Goal: Task Accomplishment & Management: Use online tool/utility

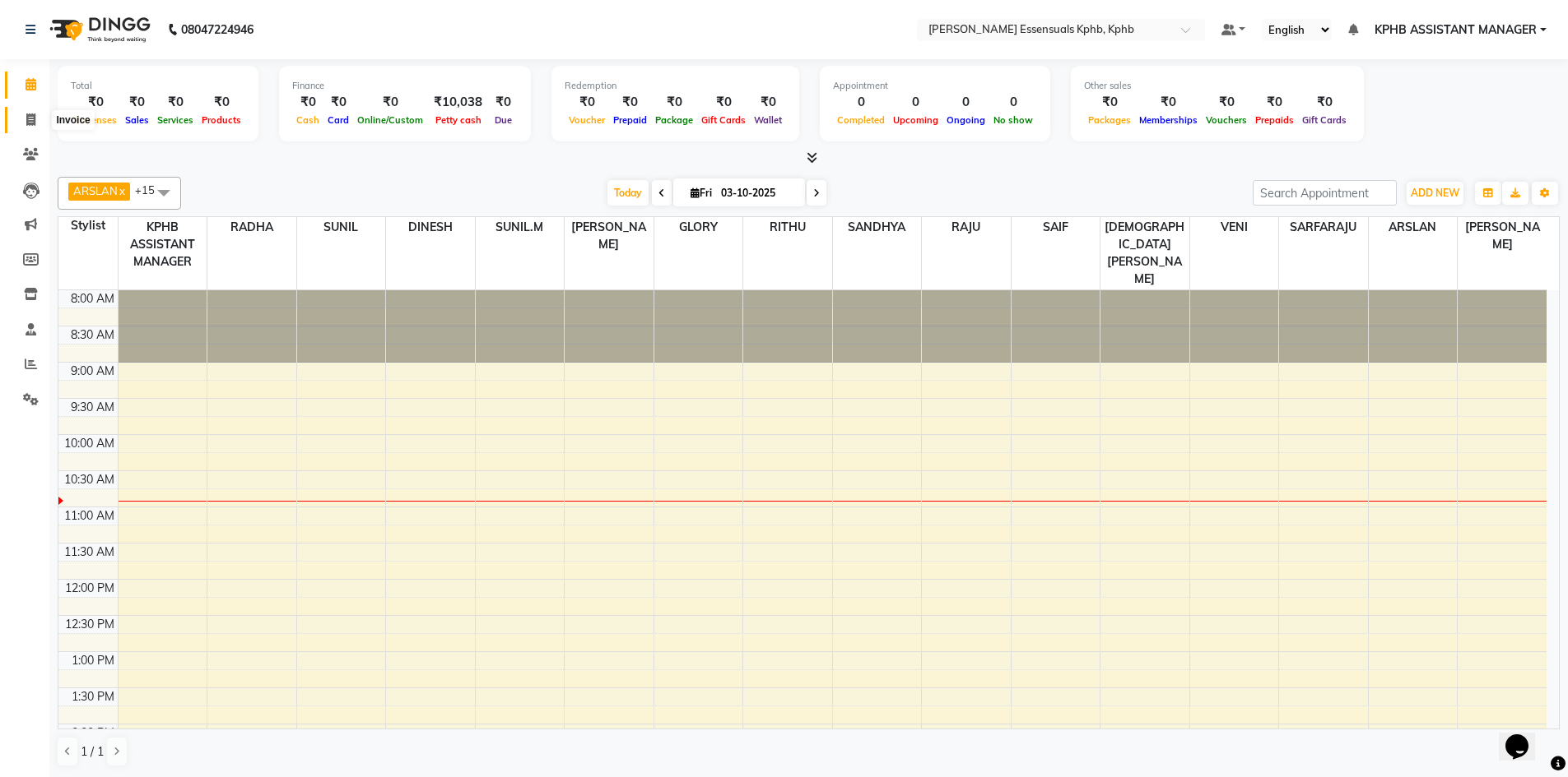
click at [29, 123] on icon at bounding box center [31, 119] width 9 height 12
select select "service"
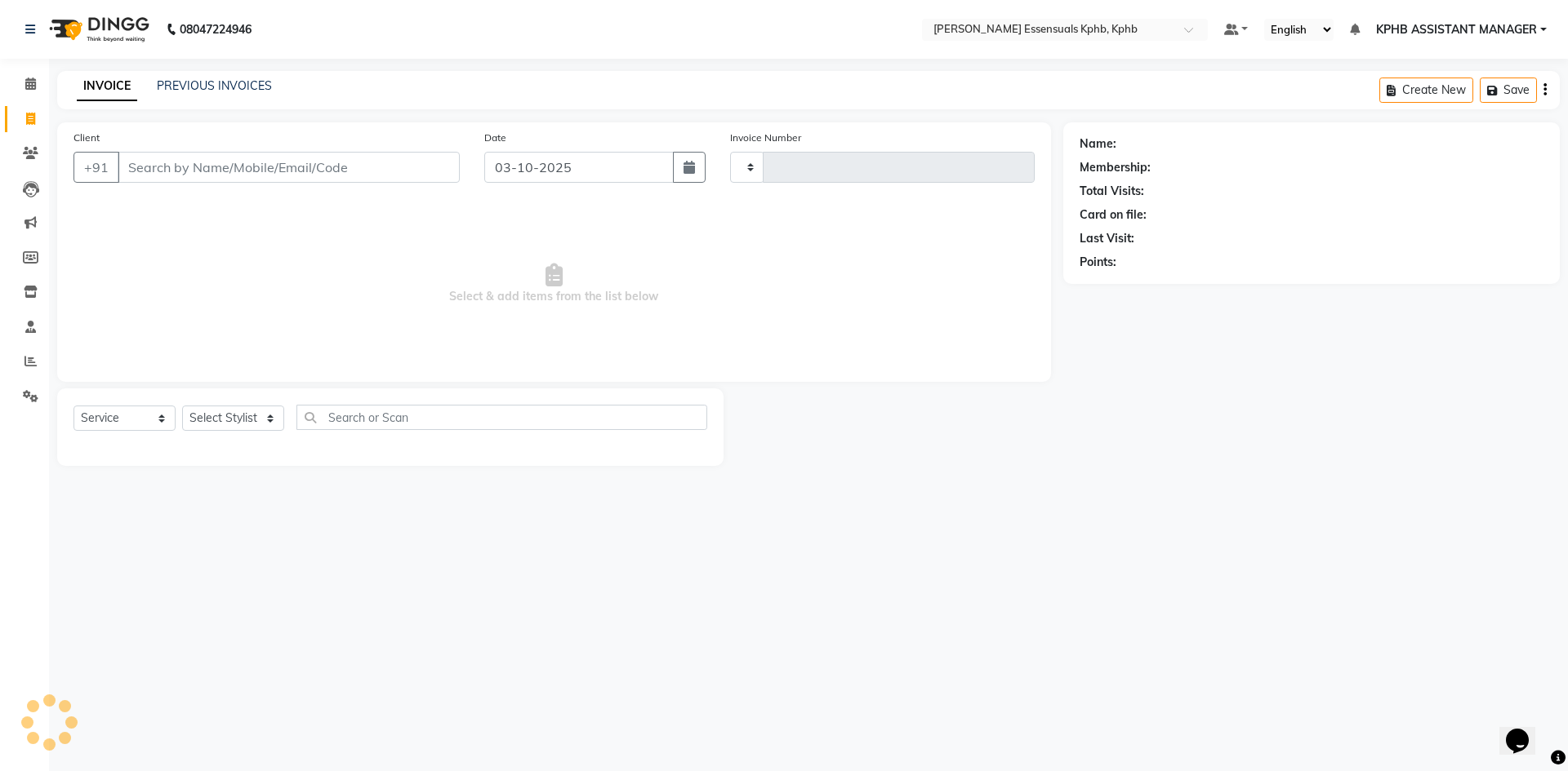
type input "1644"
select select "5938"
click at [236, 76] on div "INVOICE PREVIOUS INVOICES Create New Save Open Invoices" at bounding box center [809, 90] width 1503 height 38
click at [681, 174] on button "button" at bounding box center [689, 167] width 32 height 31
select select "10"
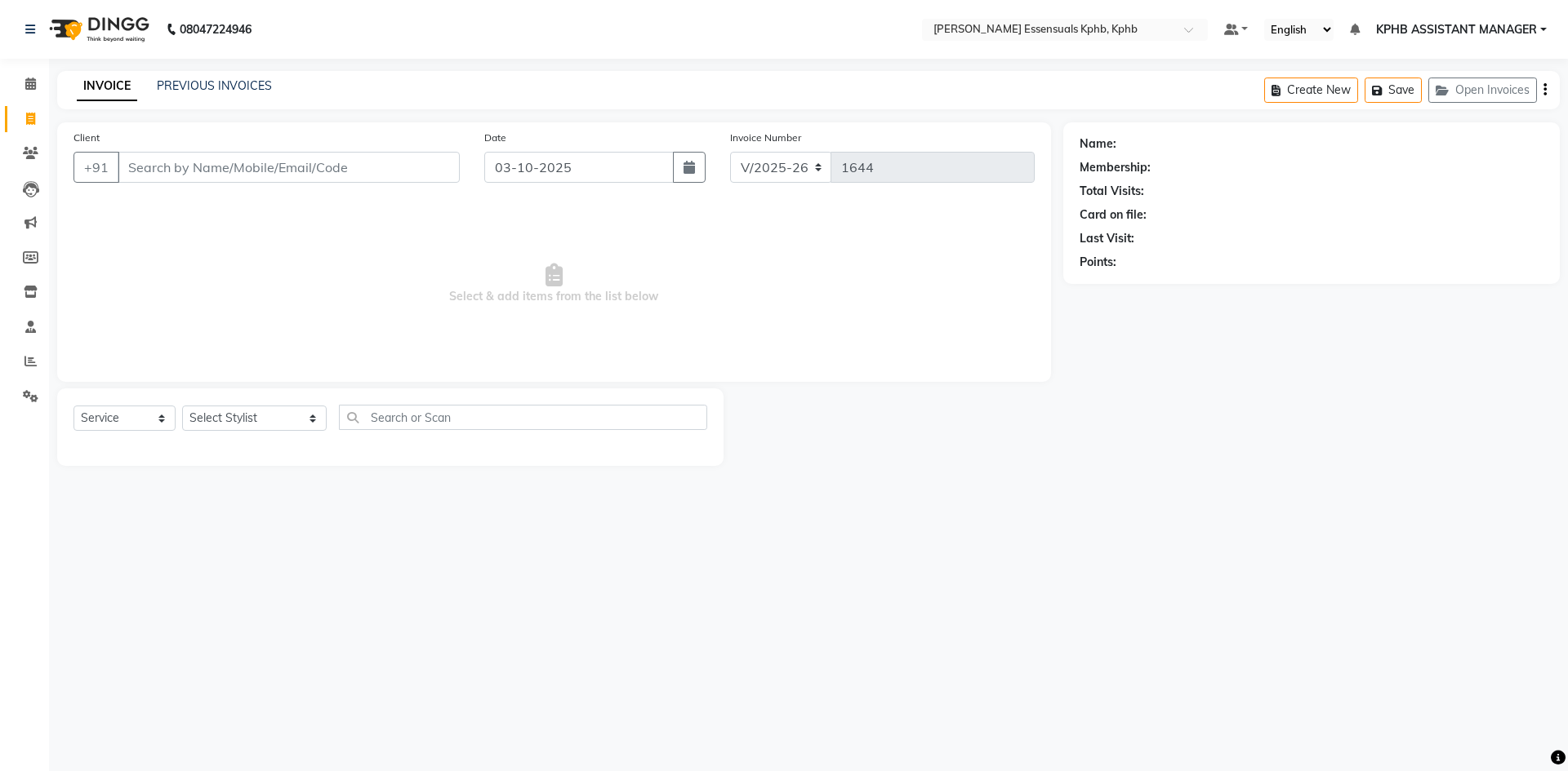
select select "2025"
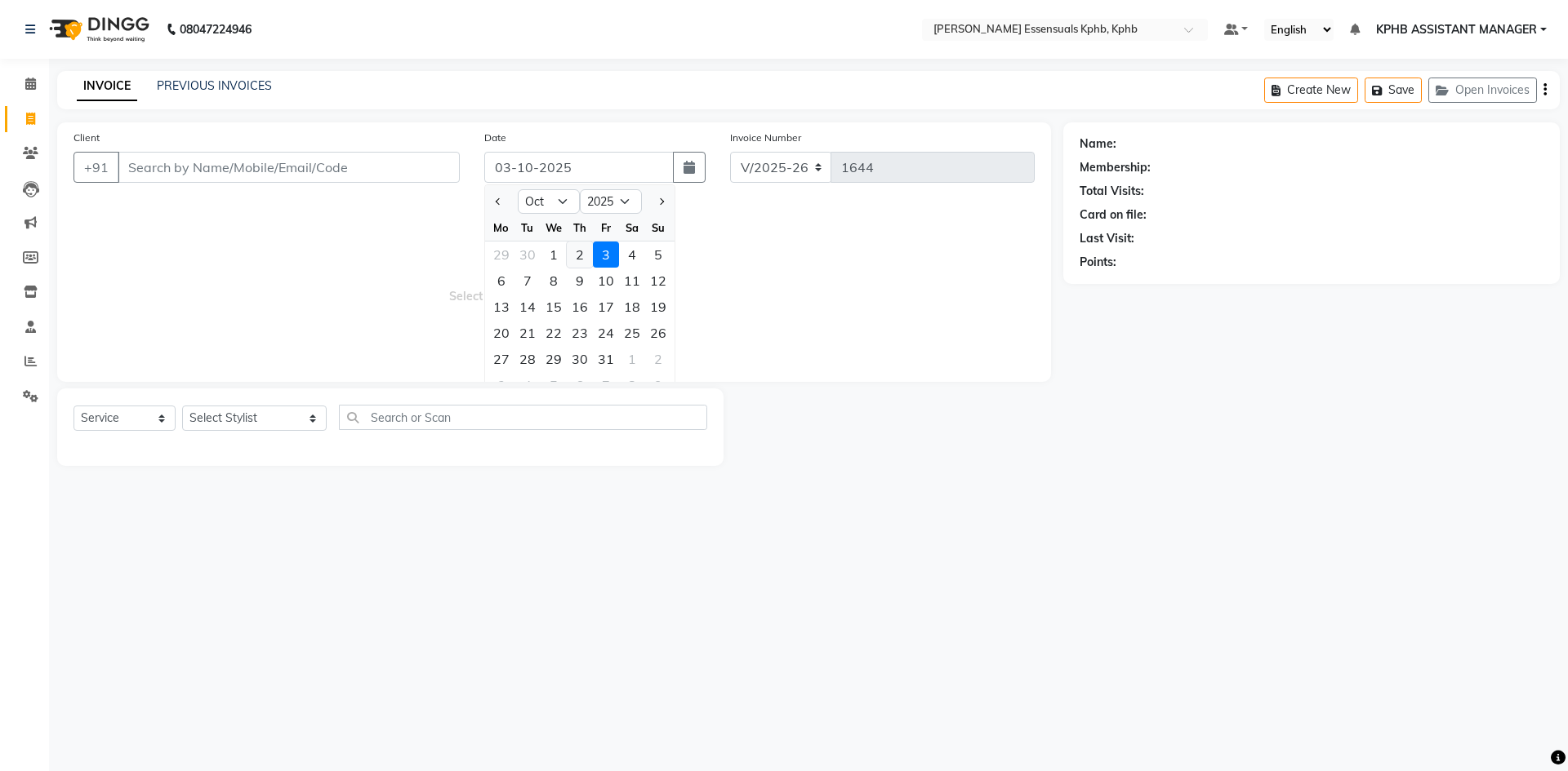
click at [587, 258] on div "2" at bounding box center [580, 254] width 26 height 26
type input "02-10-2025"
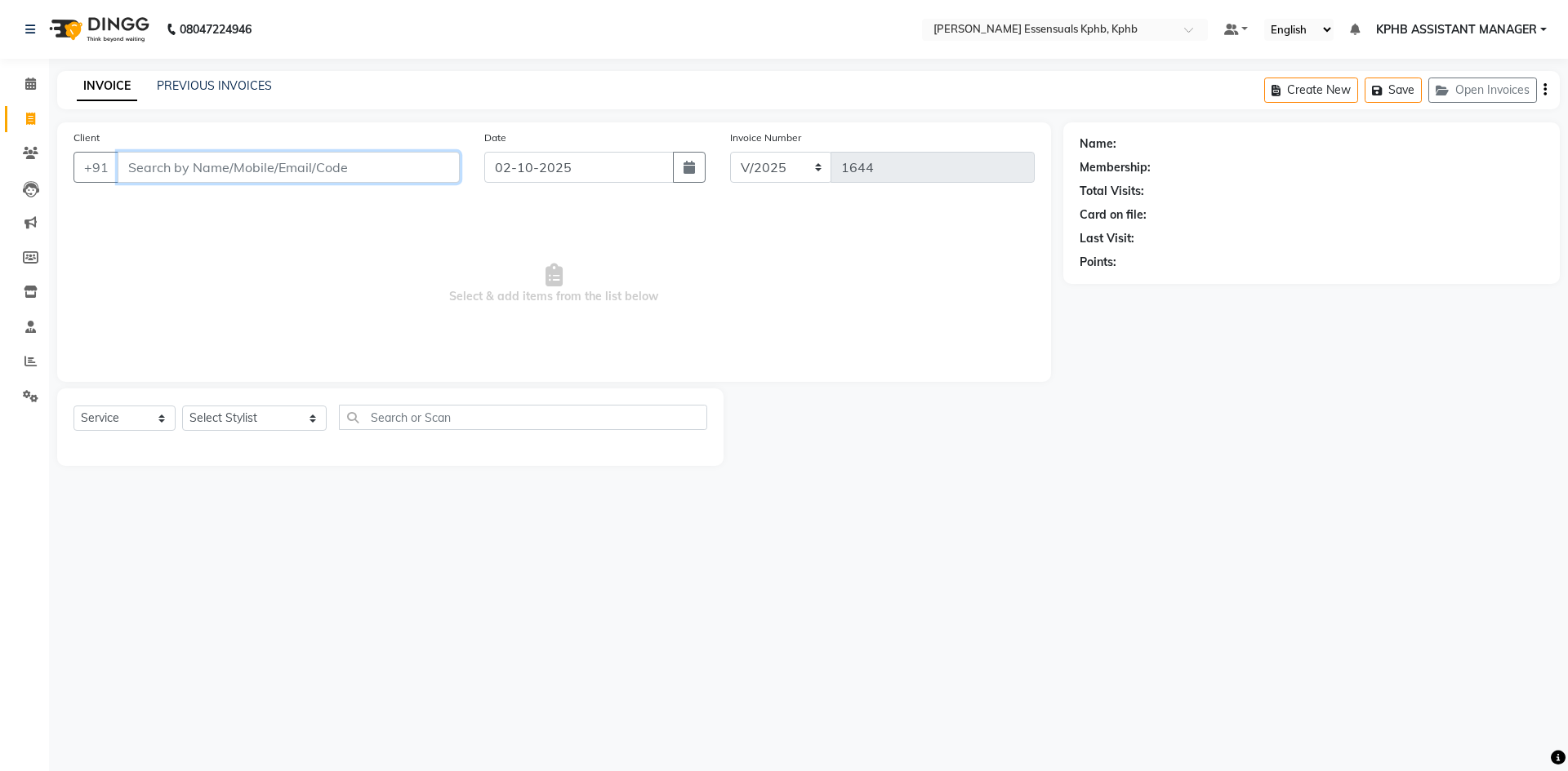
click at [355, 172] on input "Client" at bounding box center [289, 167] width 343 height 31
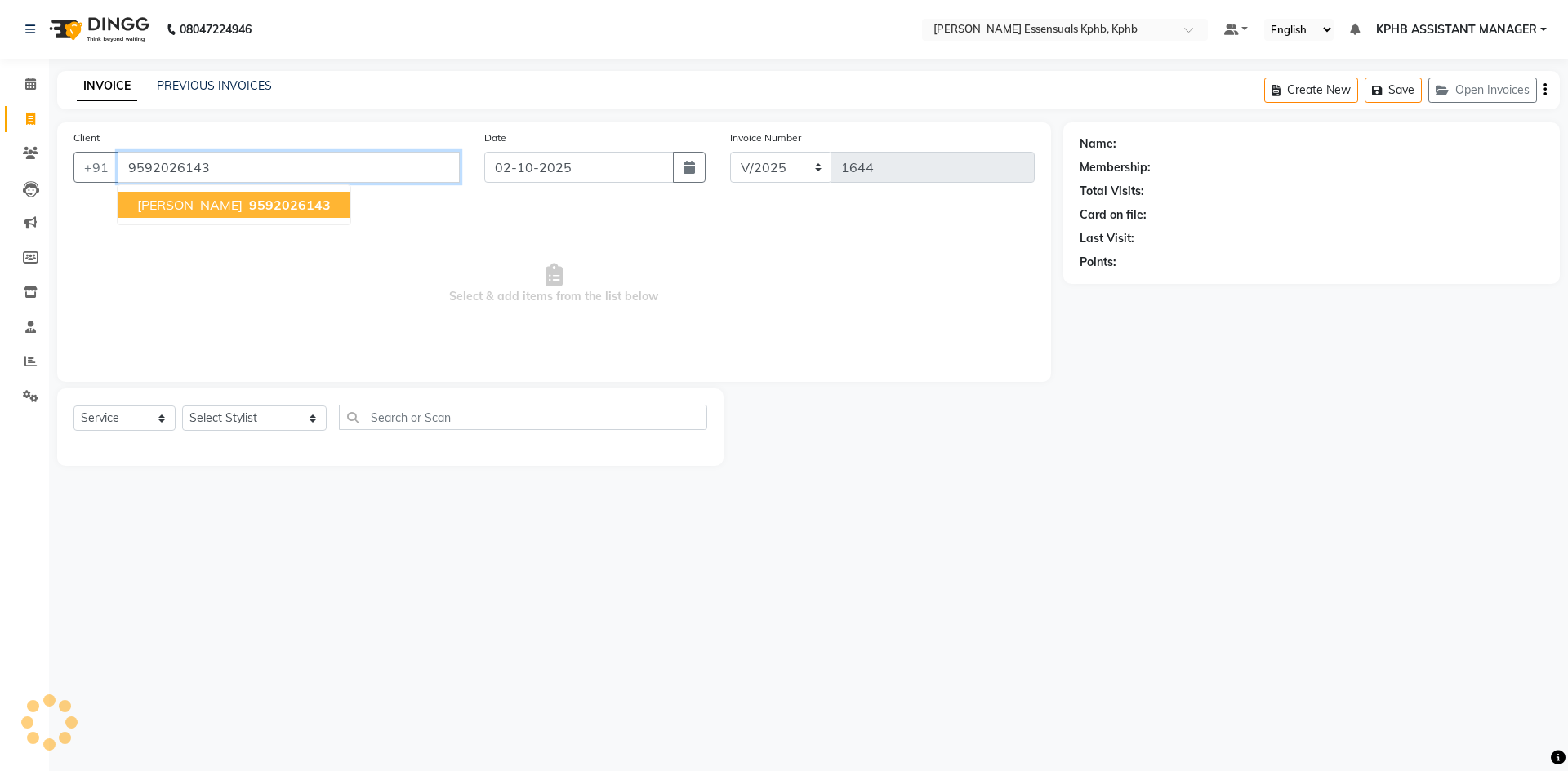
click at [211, 189] on ngb-typeahead-window "SUMANTH 9592026143" at bounding box center [234, 205] width 235 height 41
type input "9592026143"
click at [257, 214] on button "SUMANTH 9592026143" at bounding box center [234, 205] width 233 height 26
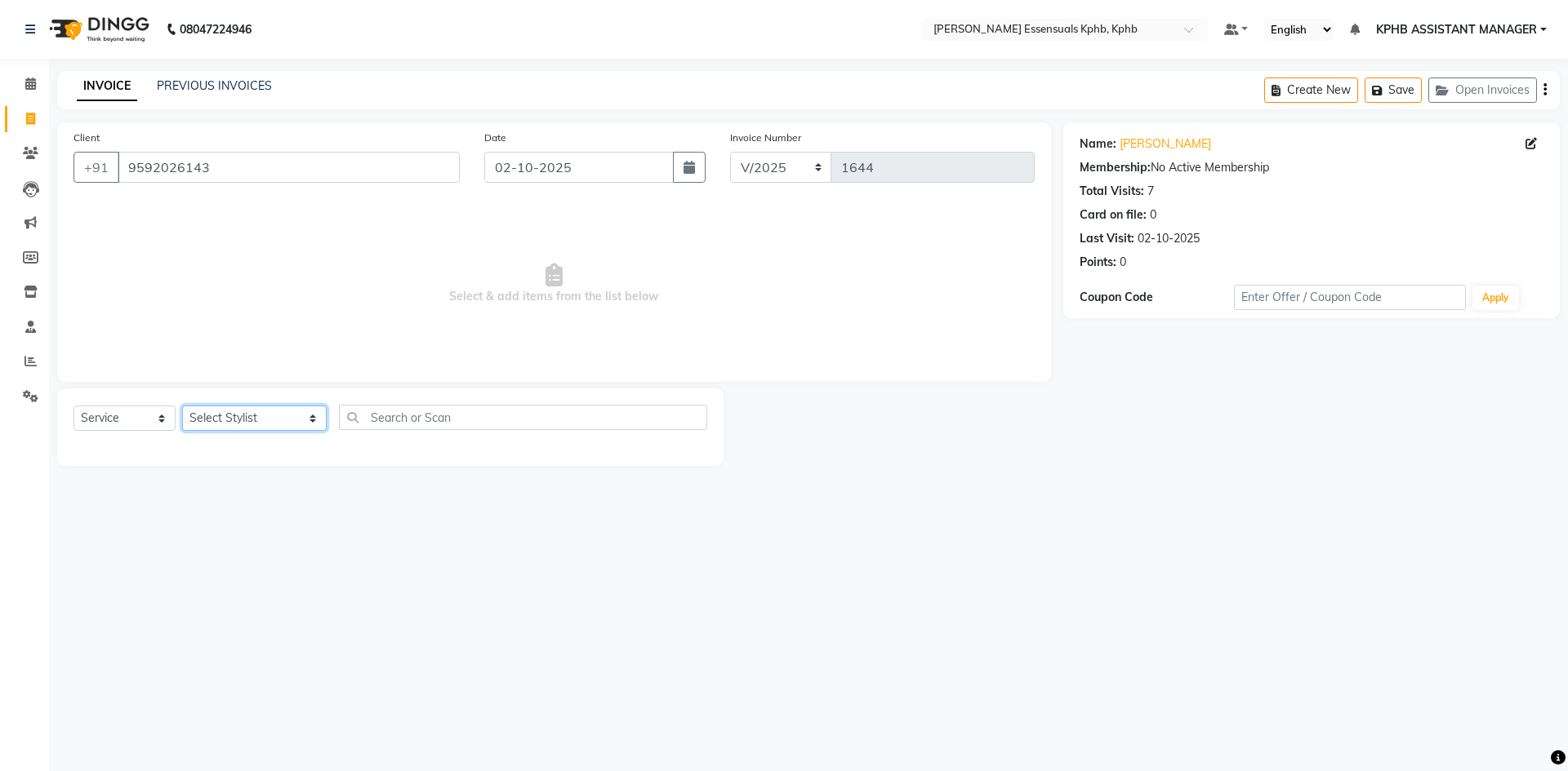
click at [254, 420] on select "Select Stylist ARSLAN DINESH GLORY KPHB ASSISTANT MANAGER KRISHNA VENI MANJULA …" at bounding box center [254, 418] width 145 height 25
select select "84873"
click at [182, 405] on select "Select Stylist ARSLAN DINESH GLORY KPHB ASSISTANT MANAGER KRISHNA VENI MANJULA …" at bounding box center [254, 418] width 145 height 25
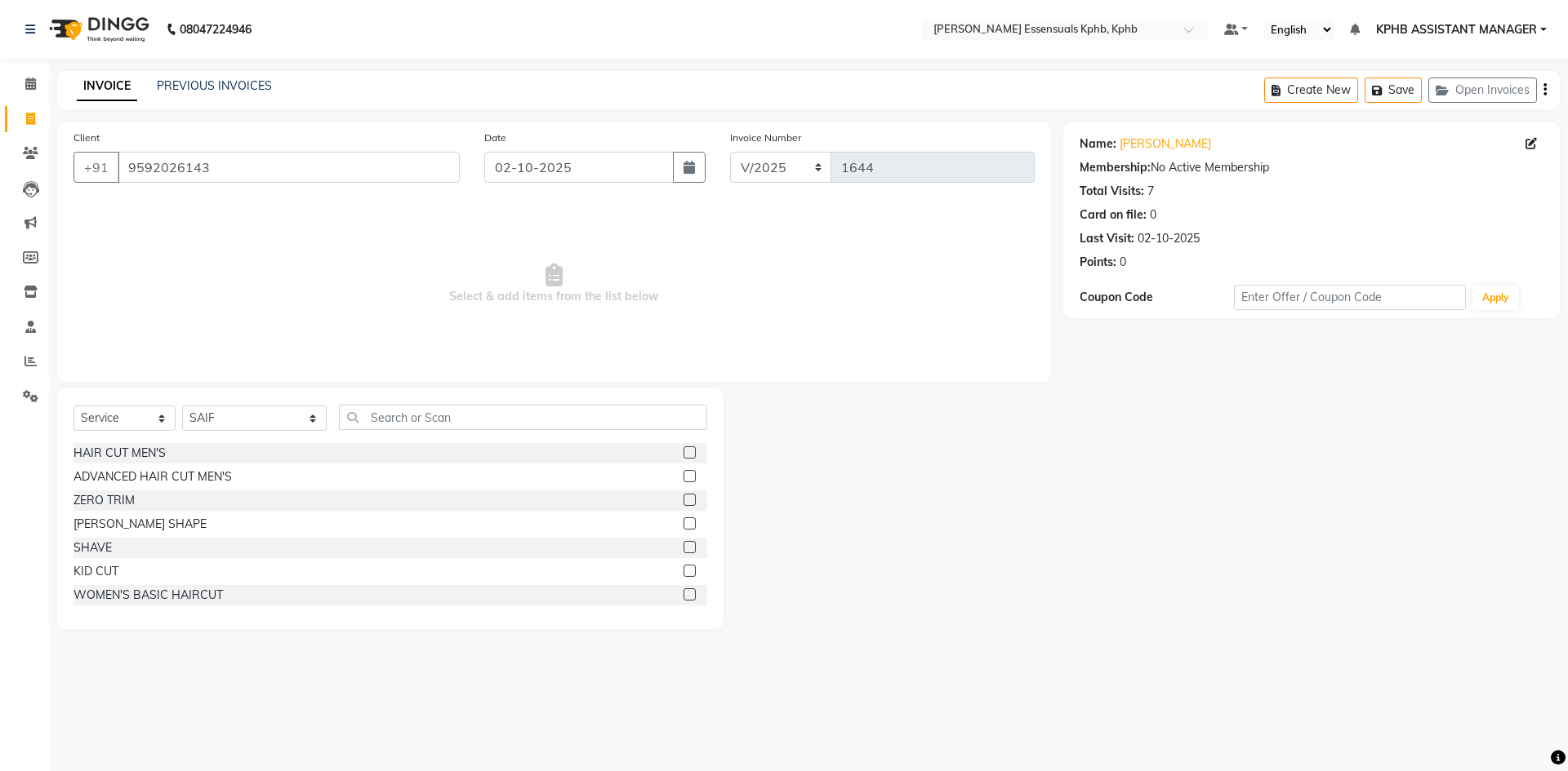
click at [683, 478] on label at bounding box center [689, 476] width 12 height 12
click at [683, 478] on input "checkbox" at bounding box center [688, 477] width 10 height 10
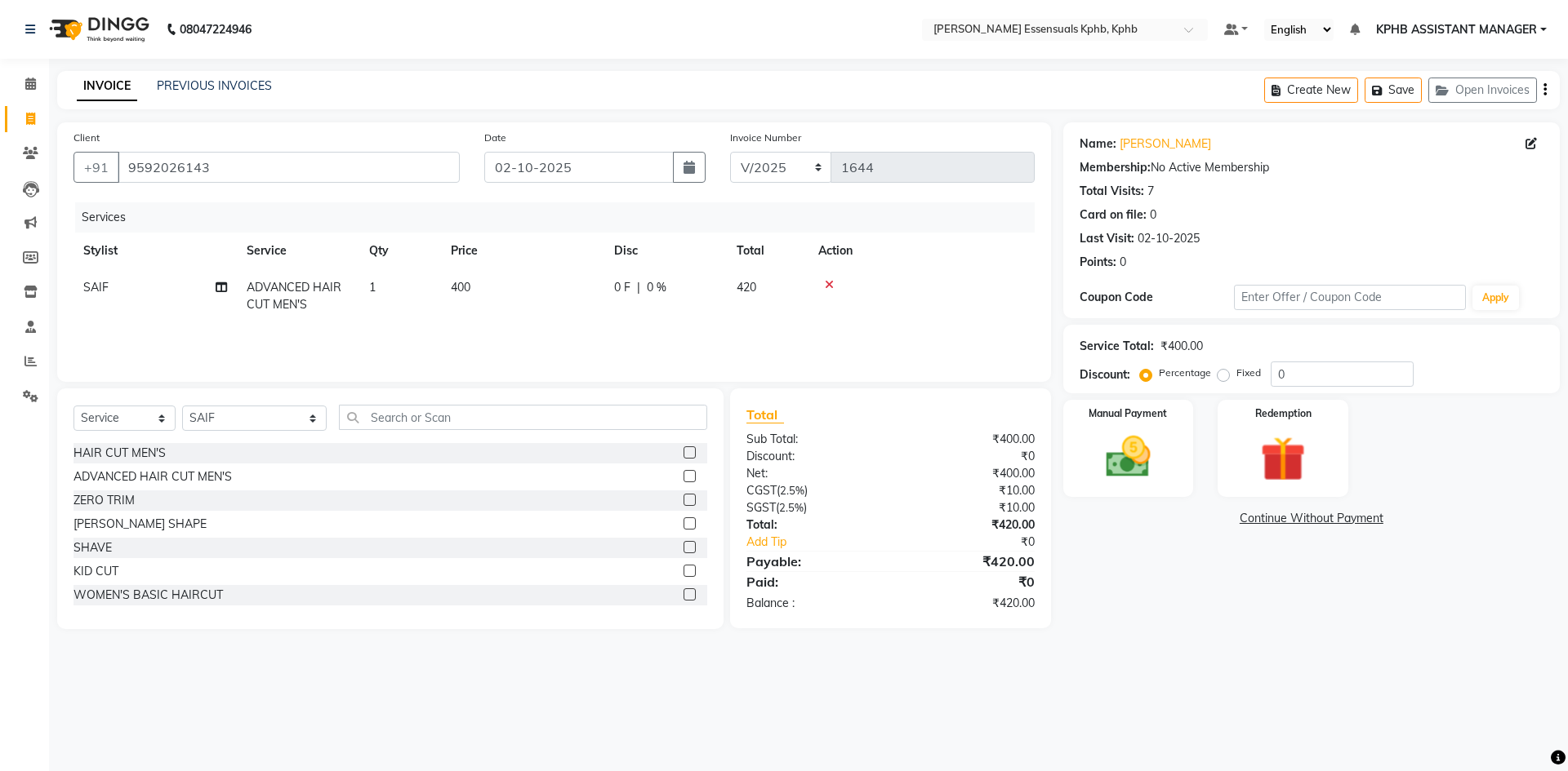
click at [683, 477] on label at bounding box center [689, 476] width 12 height 12
click at [683, 477] on input "checkbox" at bounding box center [688, 477] width 10 height 10
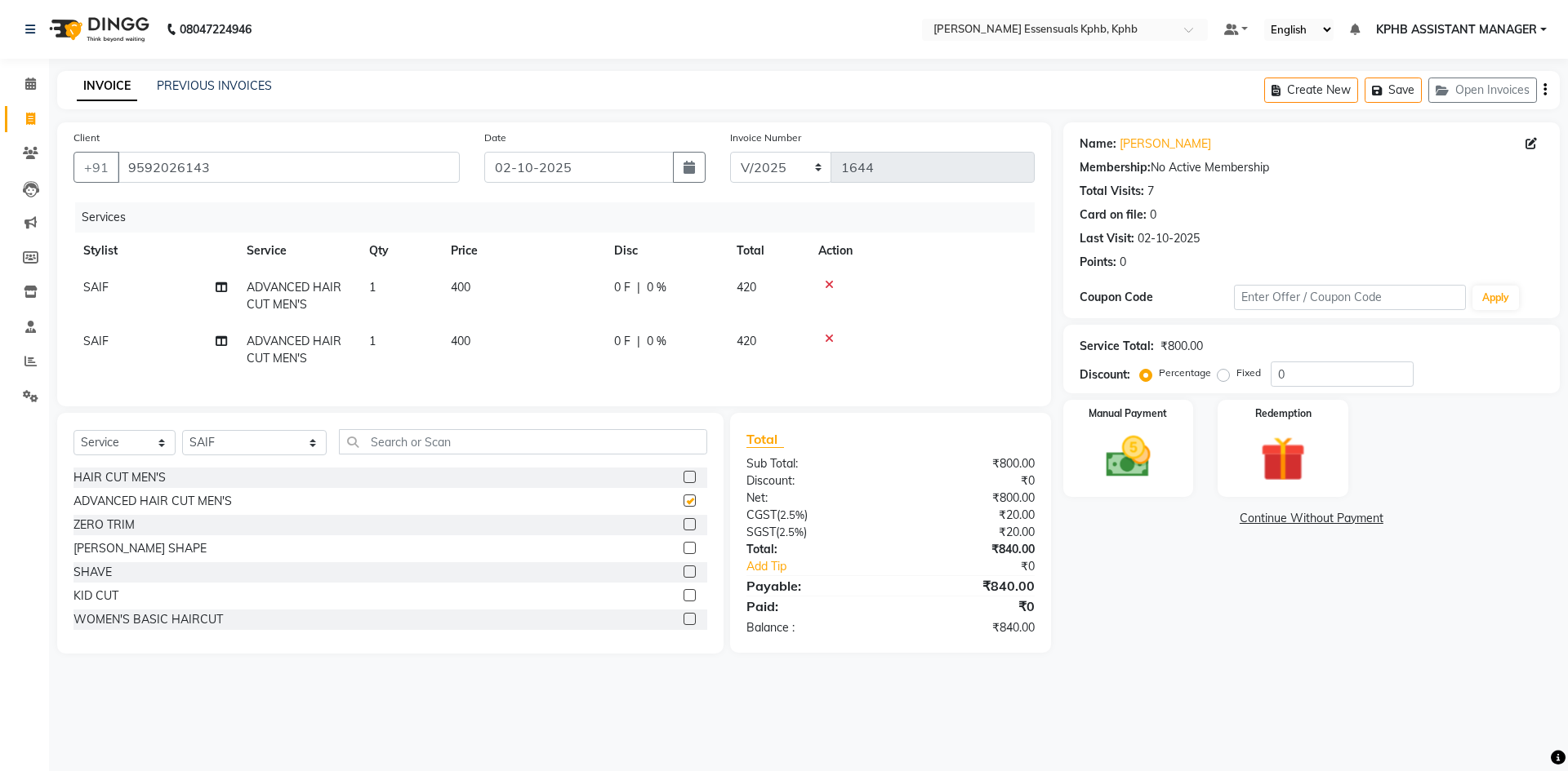
checkbox input "false"
click at [468, 296] on td "400" at bounding box center [523, 296] width 163 height 54
select select "84873"
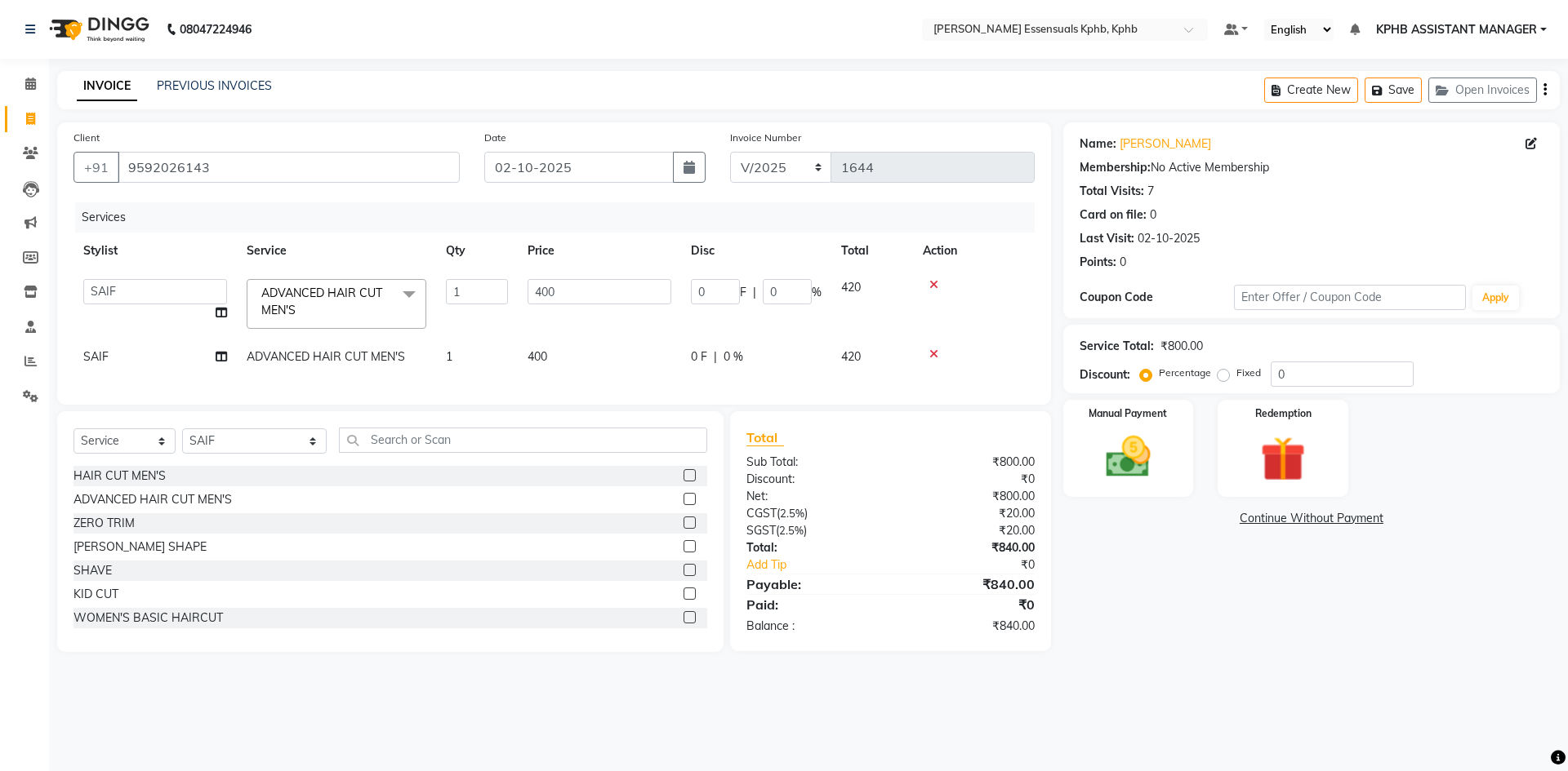
click at [931, 355] on icon at bounding box center [934, 354] width 9 height 11
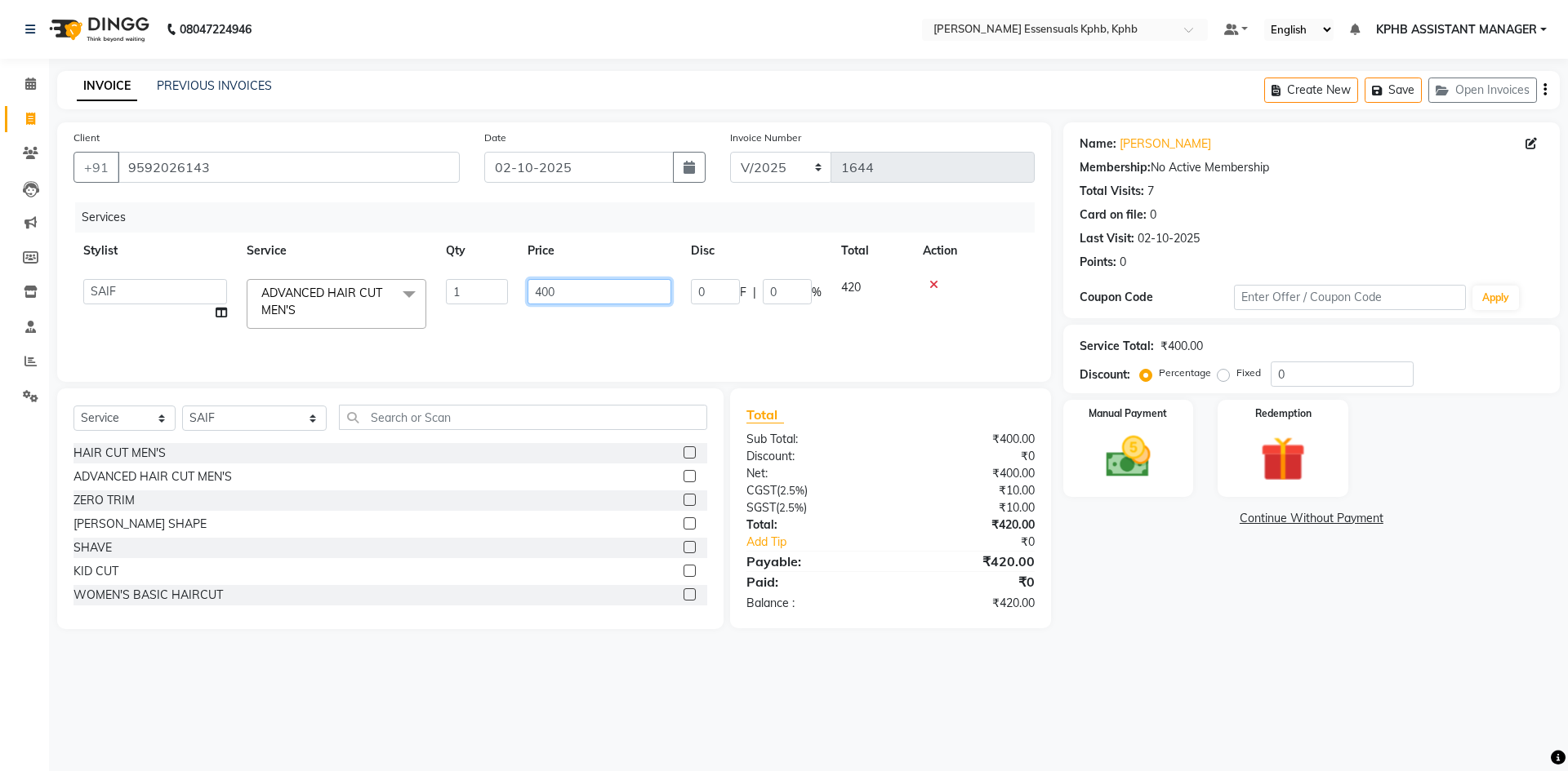
click at [614, 289] on input "400" at bounding box center [599, 291] width 144 height 25
type input "450"
click at [923, 482] on div "₹400.00" at bounding box center [968, 474] width 156 height 17
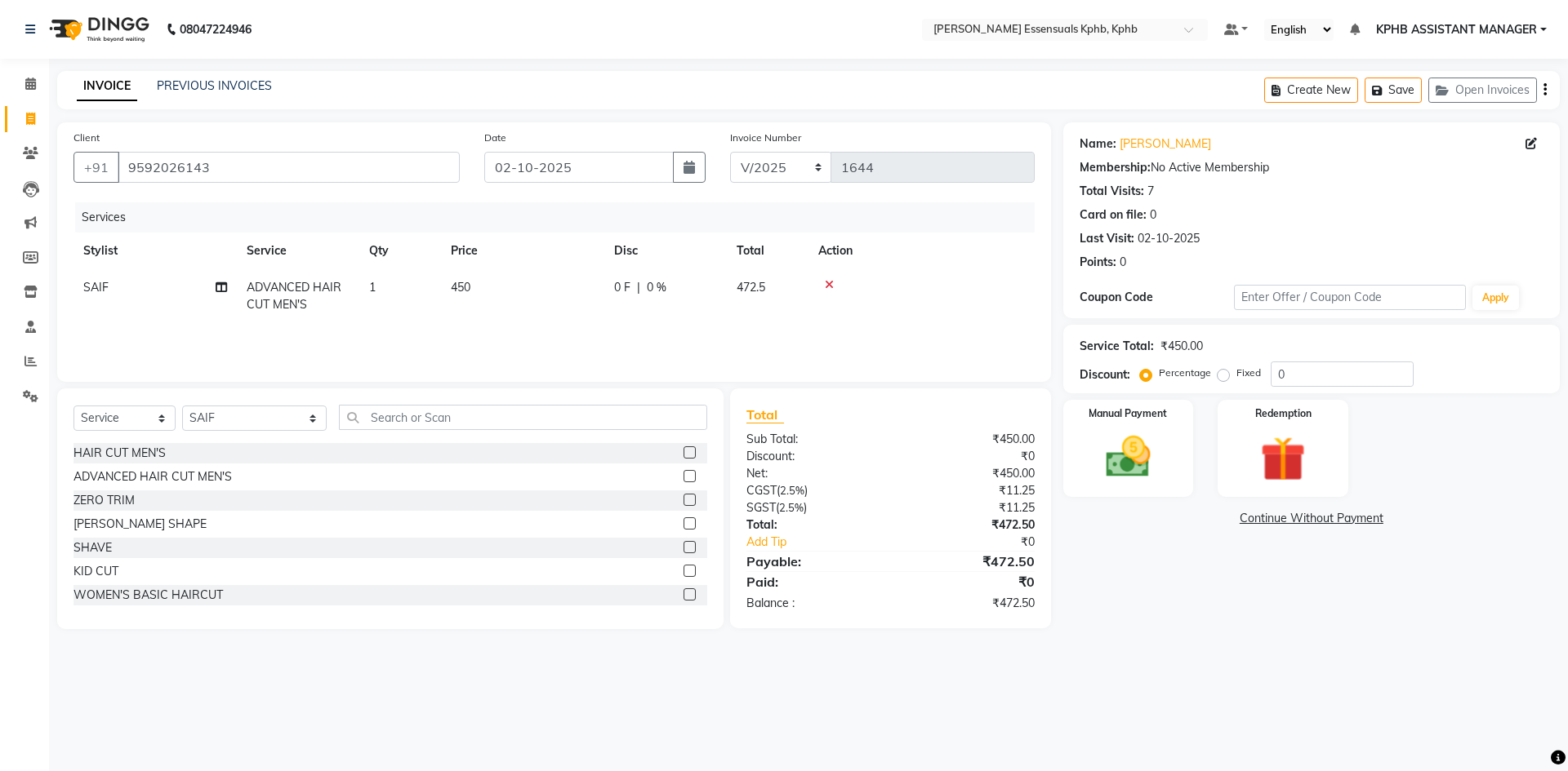
click at [383, 290] on td "1" at bounding box center [400, 296] width 82 height 54
select select "84873"
click at [490, 289] on input "1" at bounding box center [476, 291] width 62 height 25
type input "2"
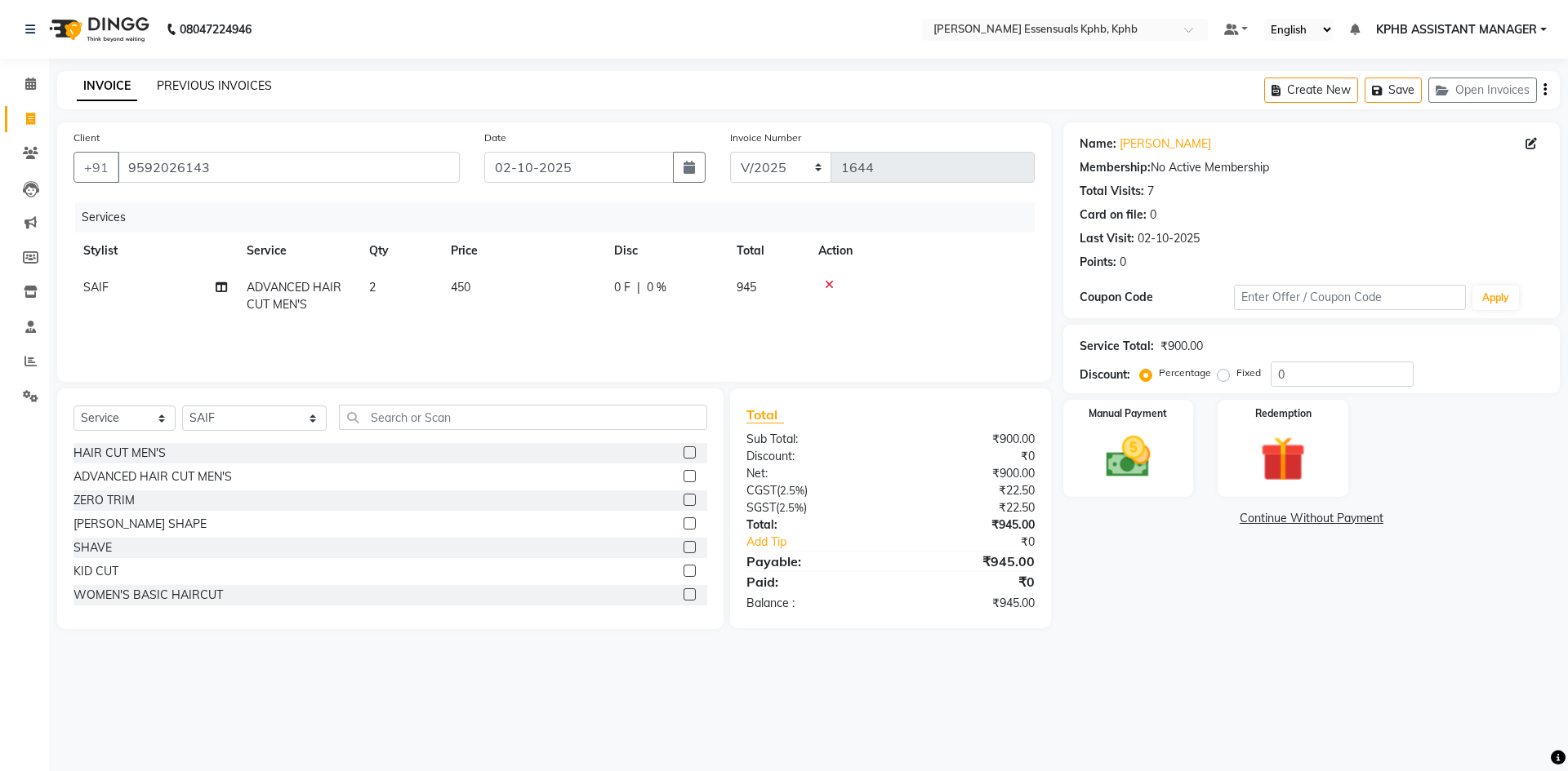
click at [199, 85] on link "PREVIOUS INVOICES" at bounding box center [214, 85] width 115 height 15
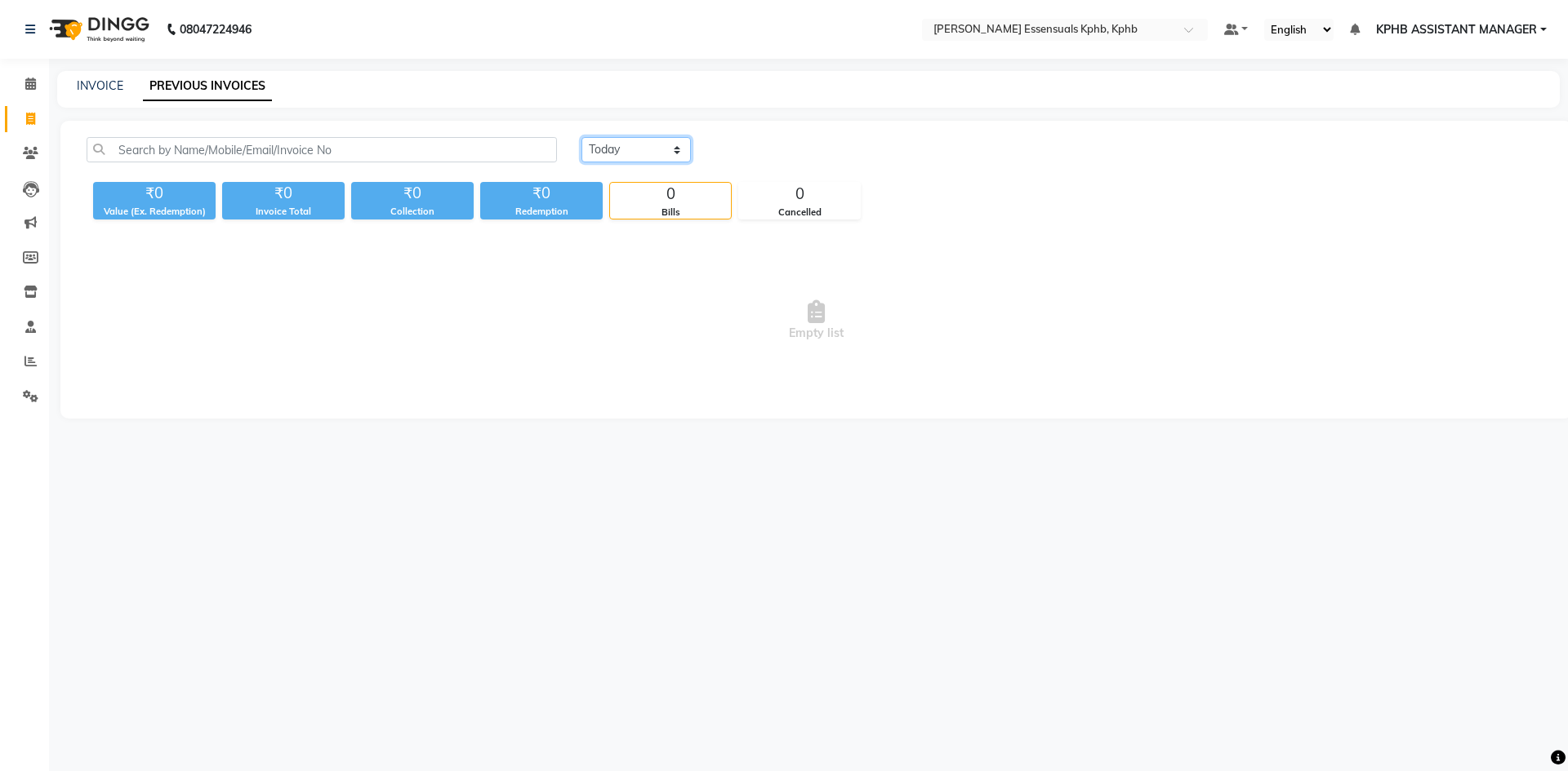
click at [628, 157] on select "Today Yesterday Custom Range" at bounding box center [636, 149] width 110 height 25
select select "yesterday"
click at [581, 137] on select "Today Yesterday Custom Range" at bounding box center [636, 149] width 110 height 25
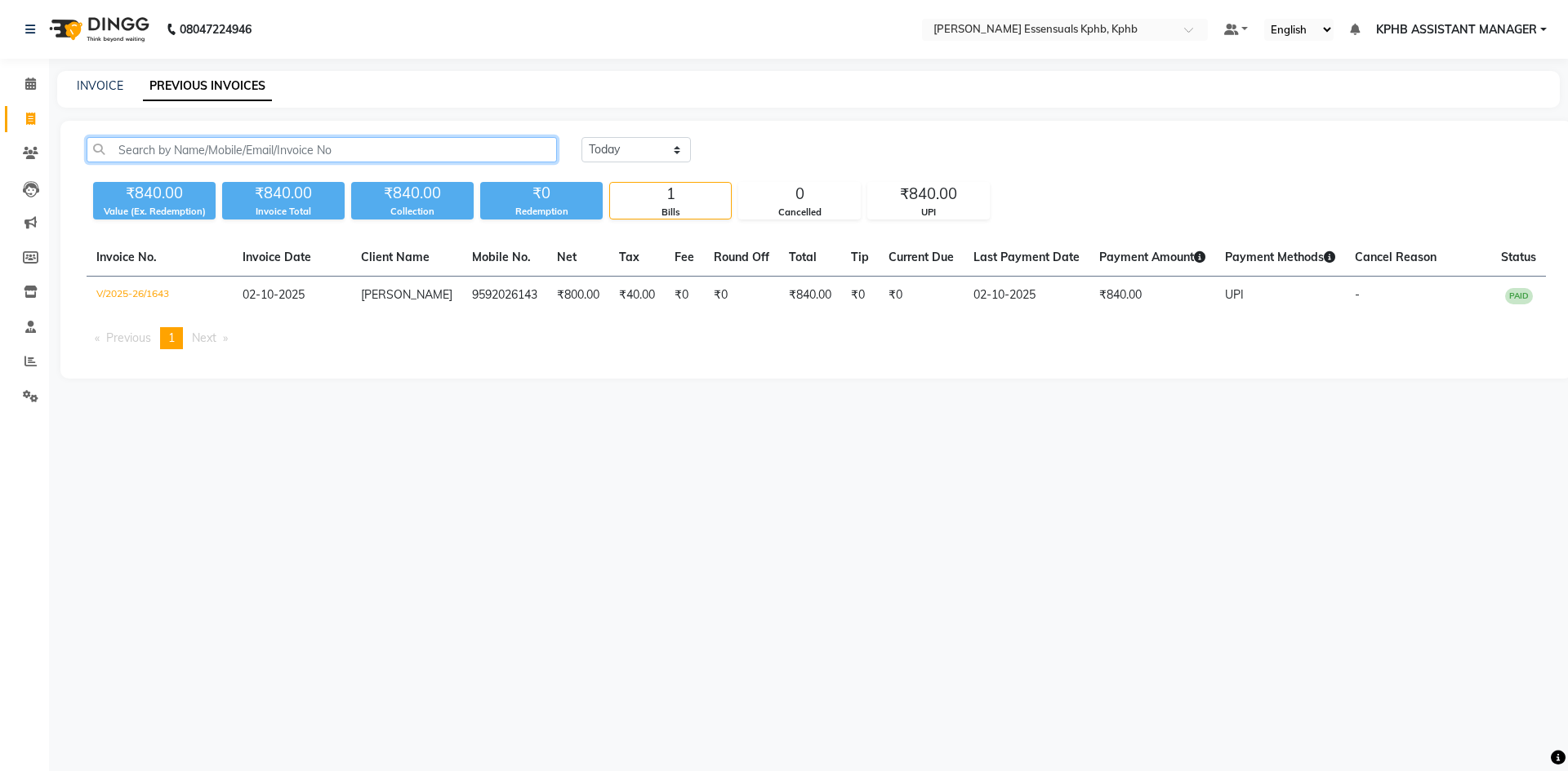
click at [177, 149] on input "text" at bounding box center [321, 149] width 471 height 25
click at [106, 93] on div "INVOICE" at bounding box center [100, 86] width 46 height 17
click at [110, 77] on div "INVOICE PREVIOUS INVOICES" at bounding box center [809, 90] width 1503 height 37
click at [110, 85] on link "INVOICE" at bounding box center [100, 85] width 46 height 15
select select "5938"
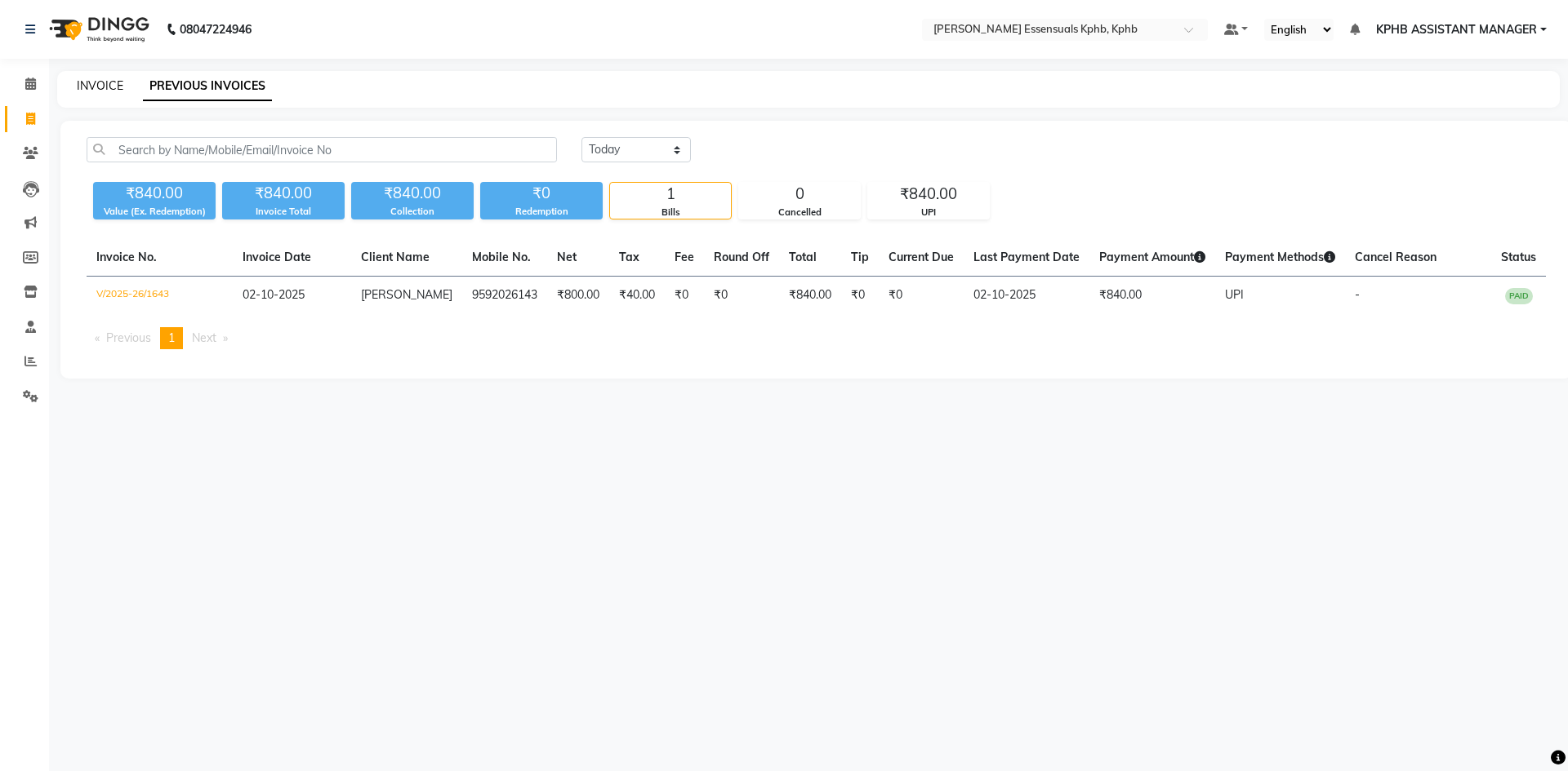
select select "service"
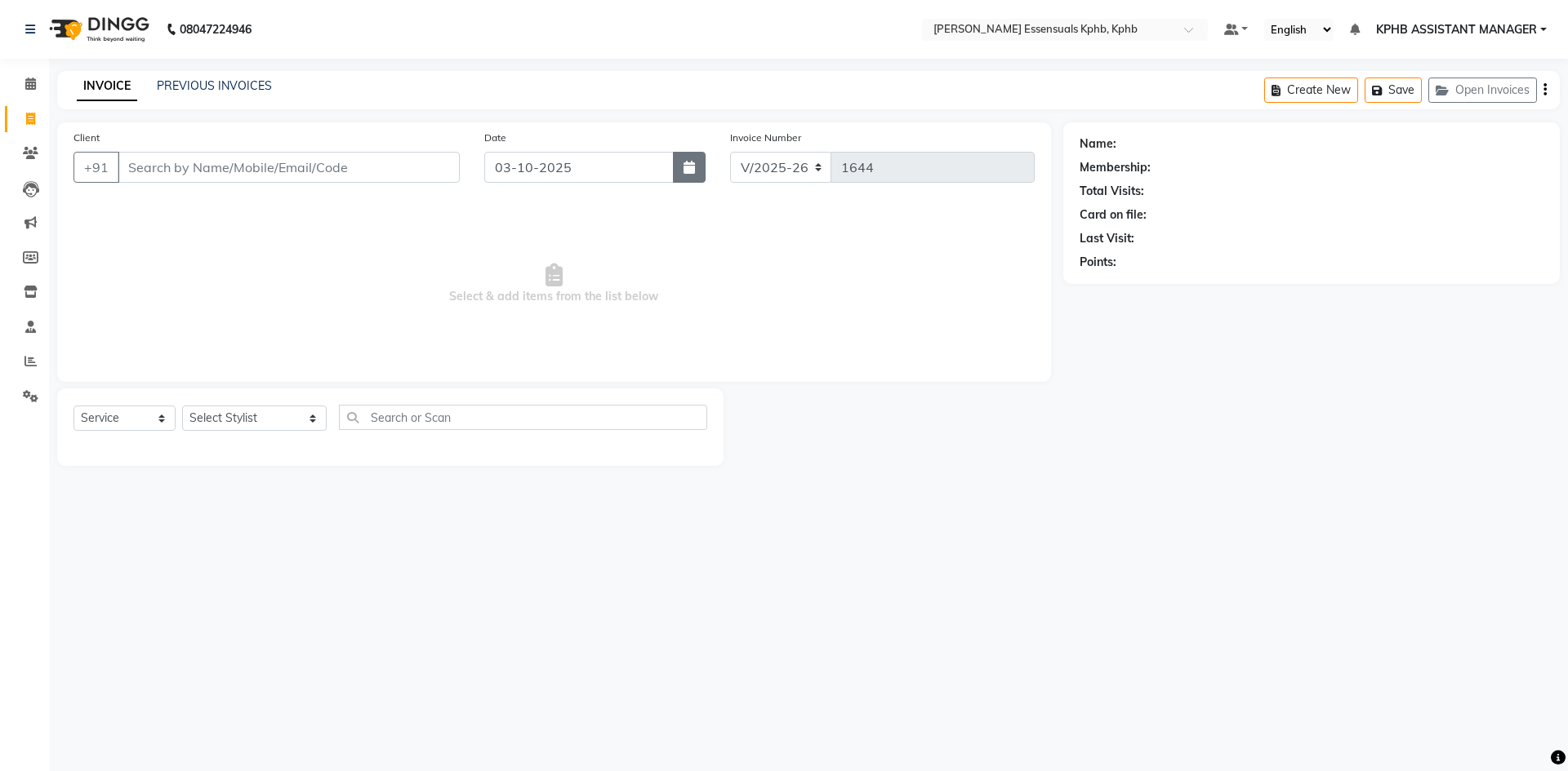
click at [679, 162] on button "button" at bounding box center [689, 167] width 32 height 31
select select "10"
select select "2025"
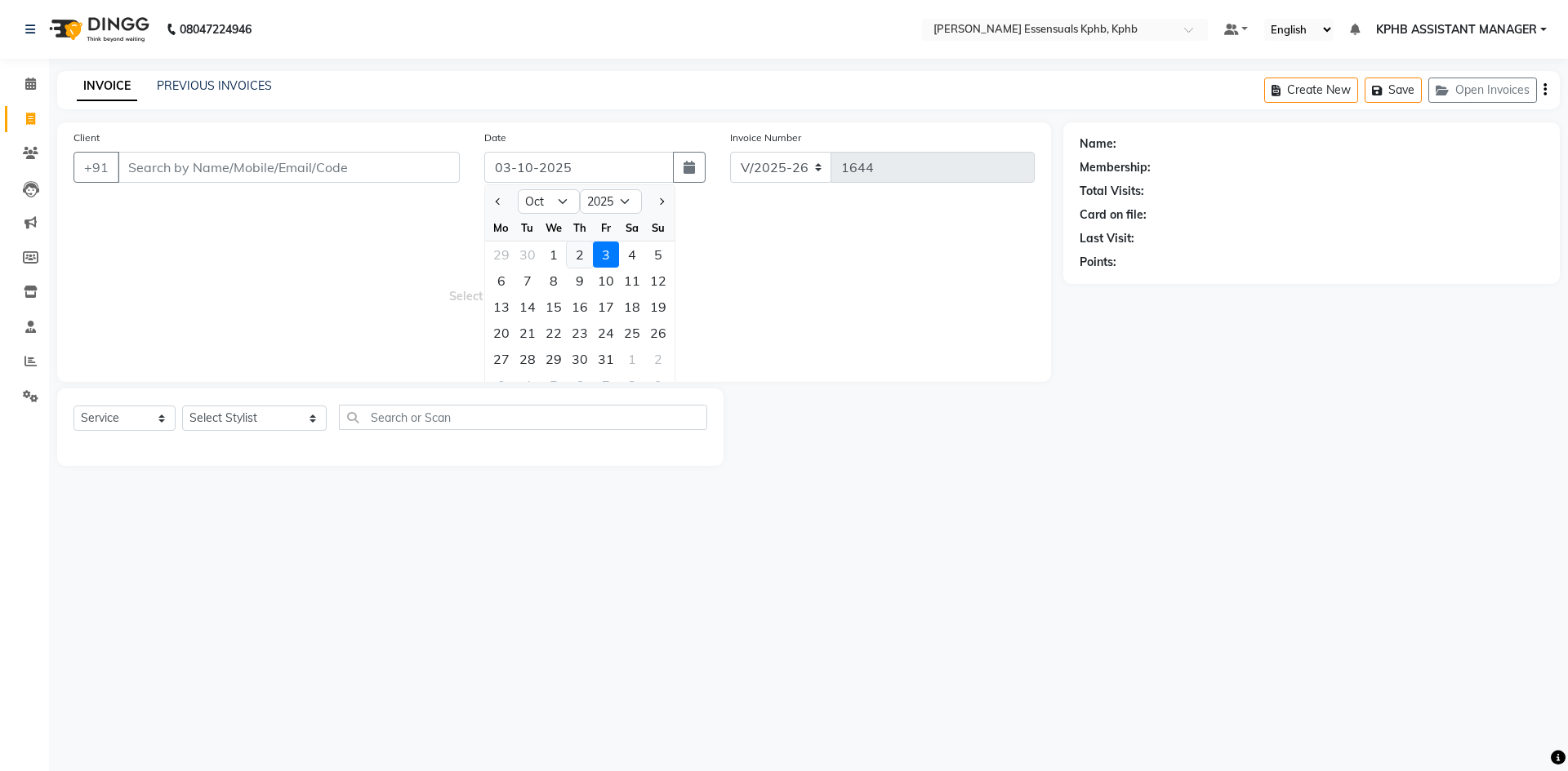
click at [587, 255] on div "2" at bounding box center [580, 254] width 26 height 26
type input "02-10-2025"
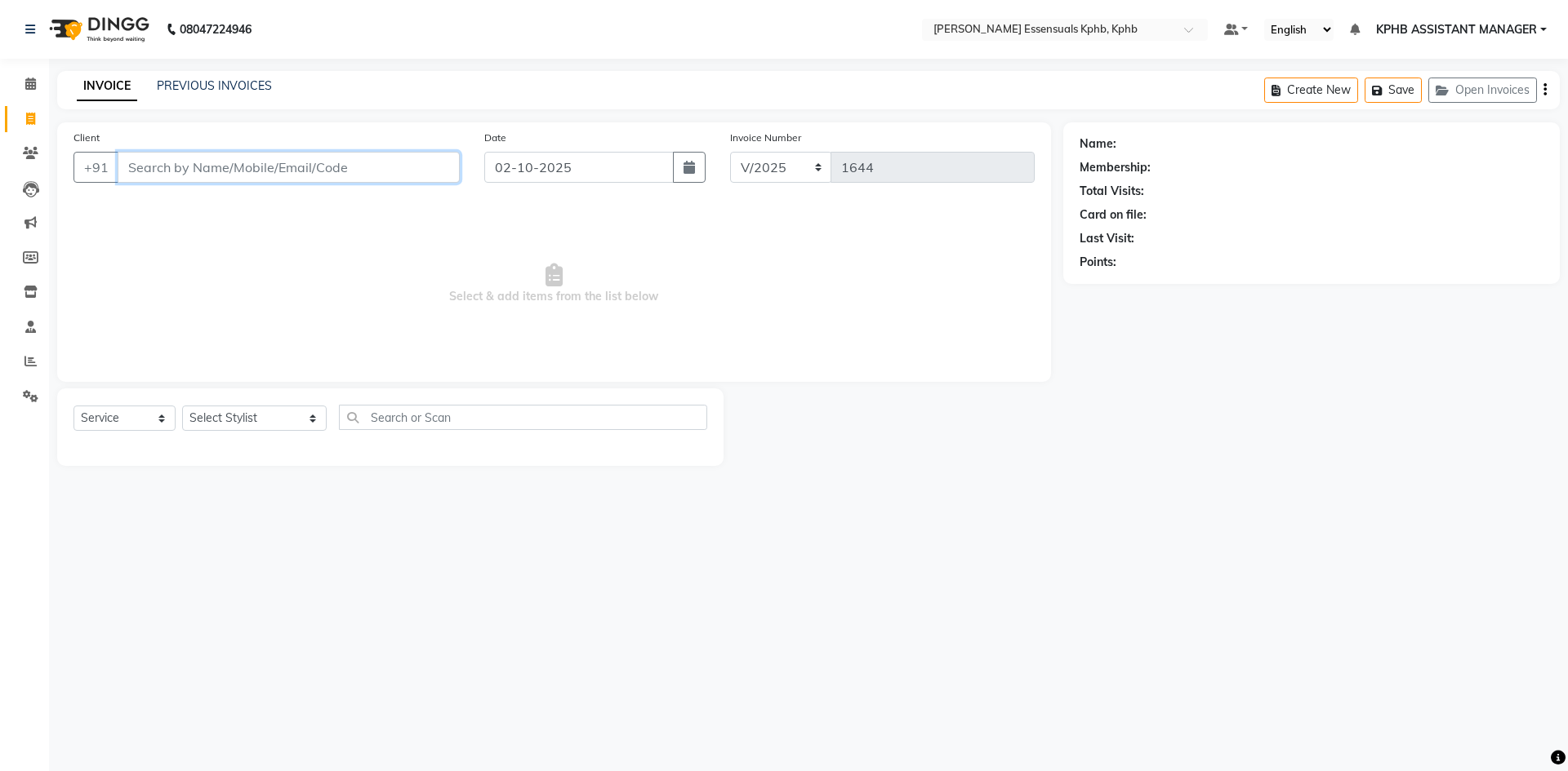
click at [251, 161] on input "Client" at bounding box center [289, 167] width 343 height 31
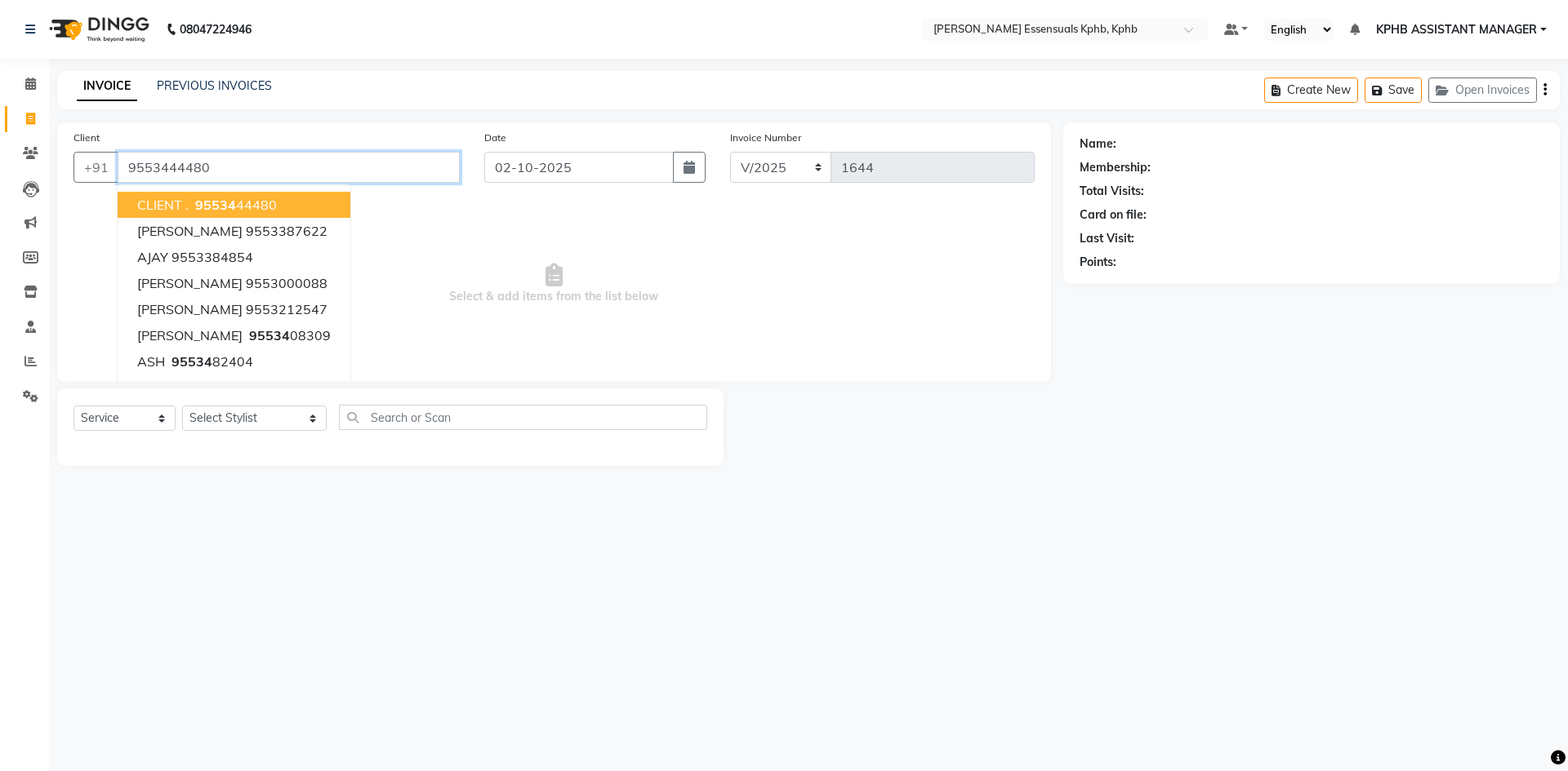
type input "9553444480"
click at [268, 196] on button "CLIENT . 95534 44480" at bounding box center [234, 205] width 233 height 26
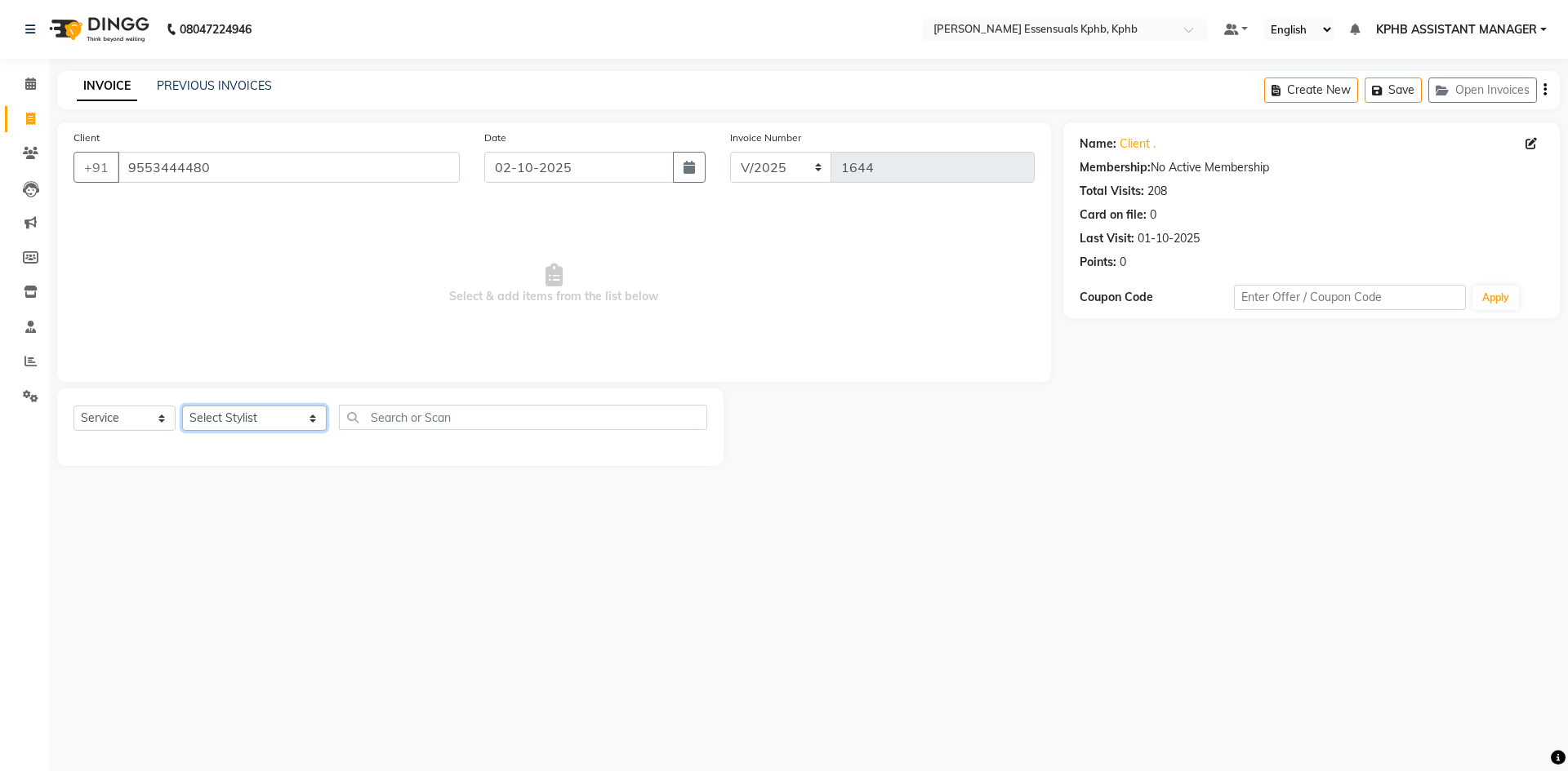
click at [256, 424] on select "Select Stylist ARSLAN DINESH GLORY KPHB ASSISTANT MANAGER KRISHNA VENI MANJULA …" at bounding box center [254, 418] width 145 height 25
select select "84873"
click at [182, 405] on select "Select Stylist ARSLAN DINESH GLORY KPHB ASSISTANT MANAGER KRISHNA VENI MANJULA …" at bounding box center [254, 418] width 145 height 25
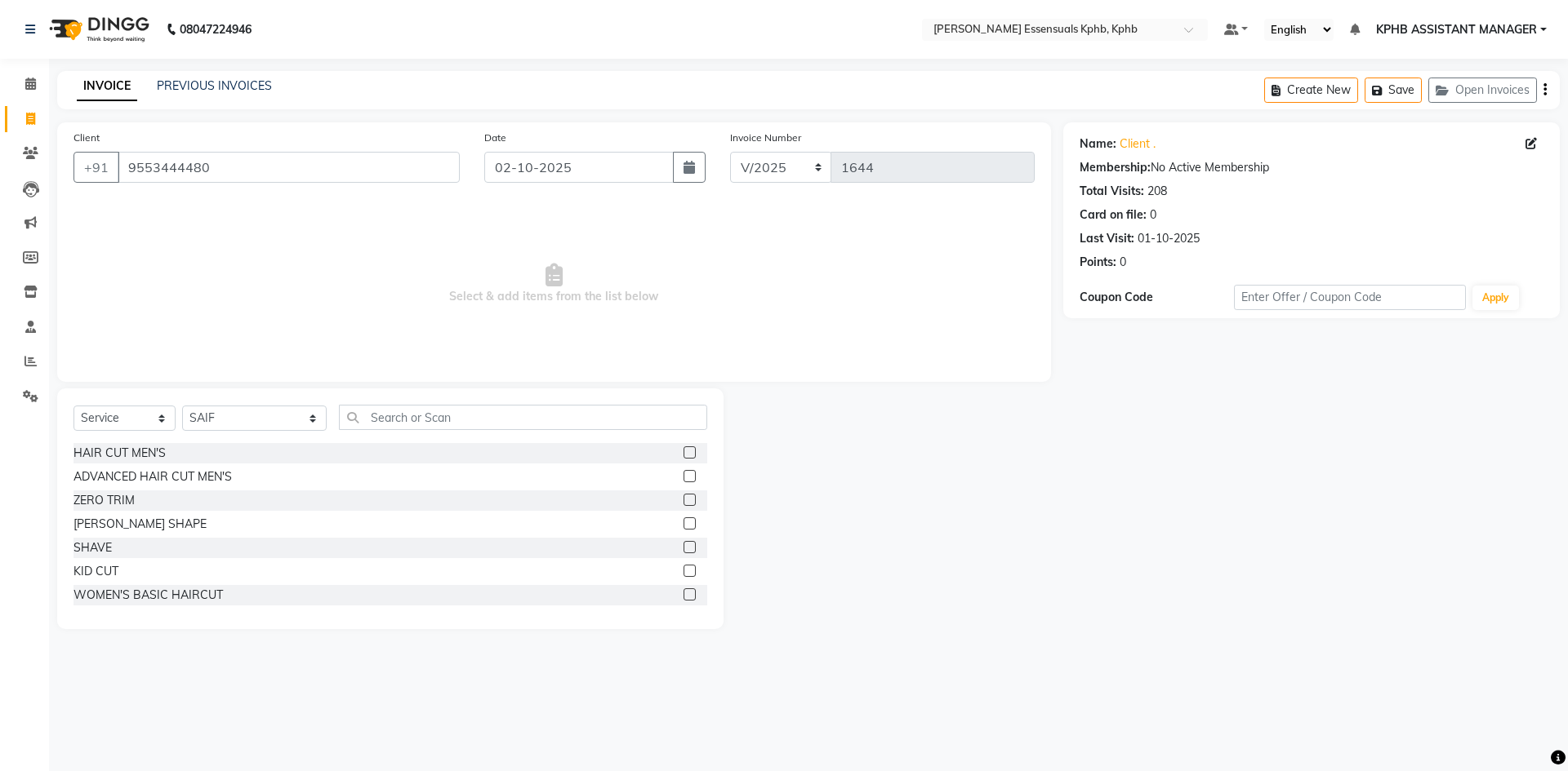
click at [683, 479] on label at bounding box center [689, 476] width 12 height 12
click at [683, 479] on input "checkbox" at bounding box center [688, 477] width 10 height 10
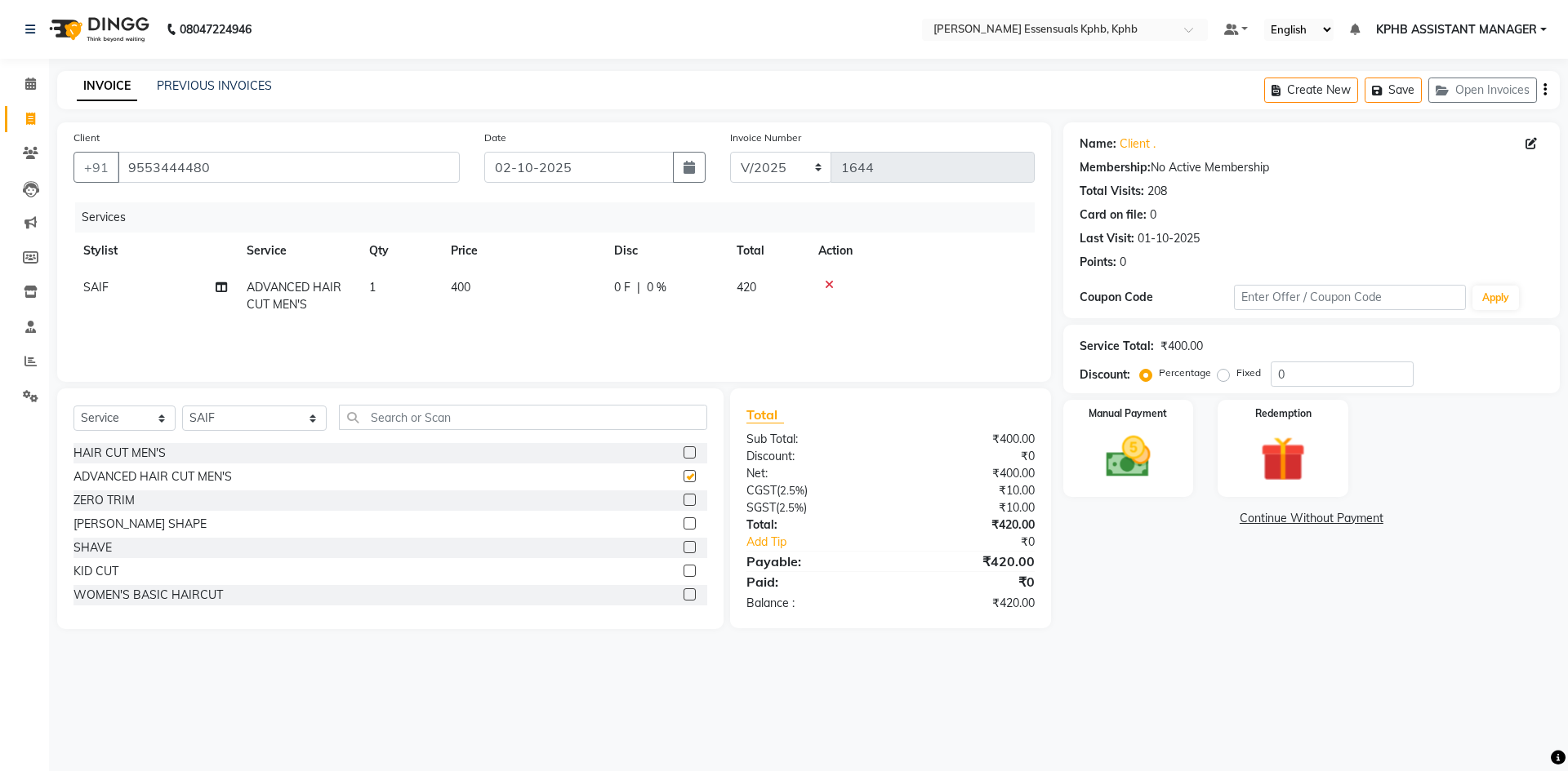
checkbox input "false"
click at [683, 524] on label at bounding box center [689, 523] width 12 height 12
click at [683, 524] on input "checkbox" at bounding box center [688, 524] width 10 height 10
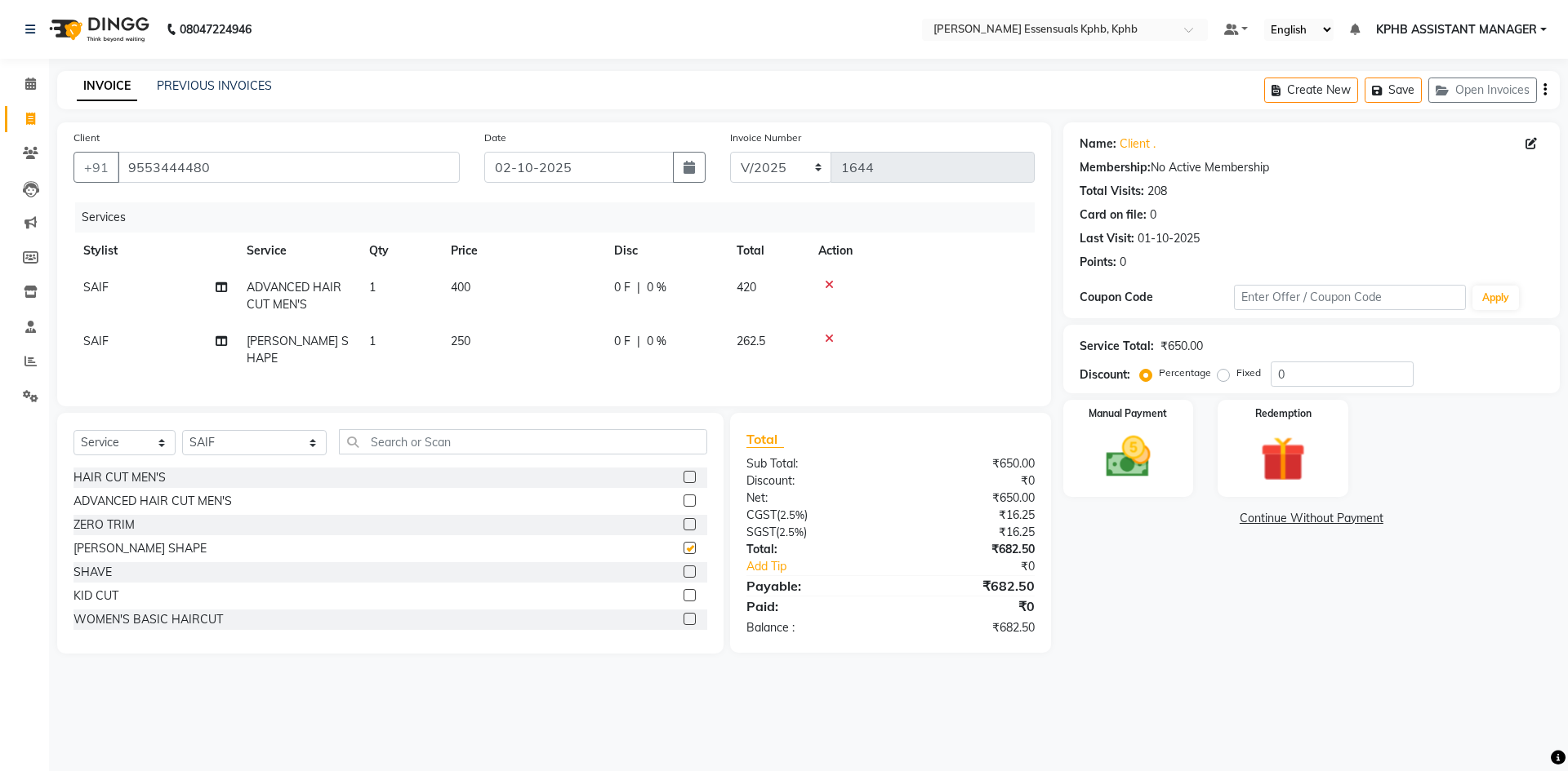
checkbox input "false"
click at [466, 290] on span "400" at bounding box center [460, 288] width 19 height 15
select select "84873"
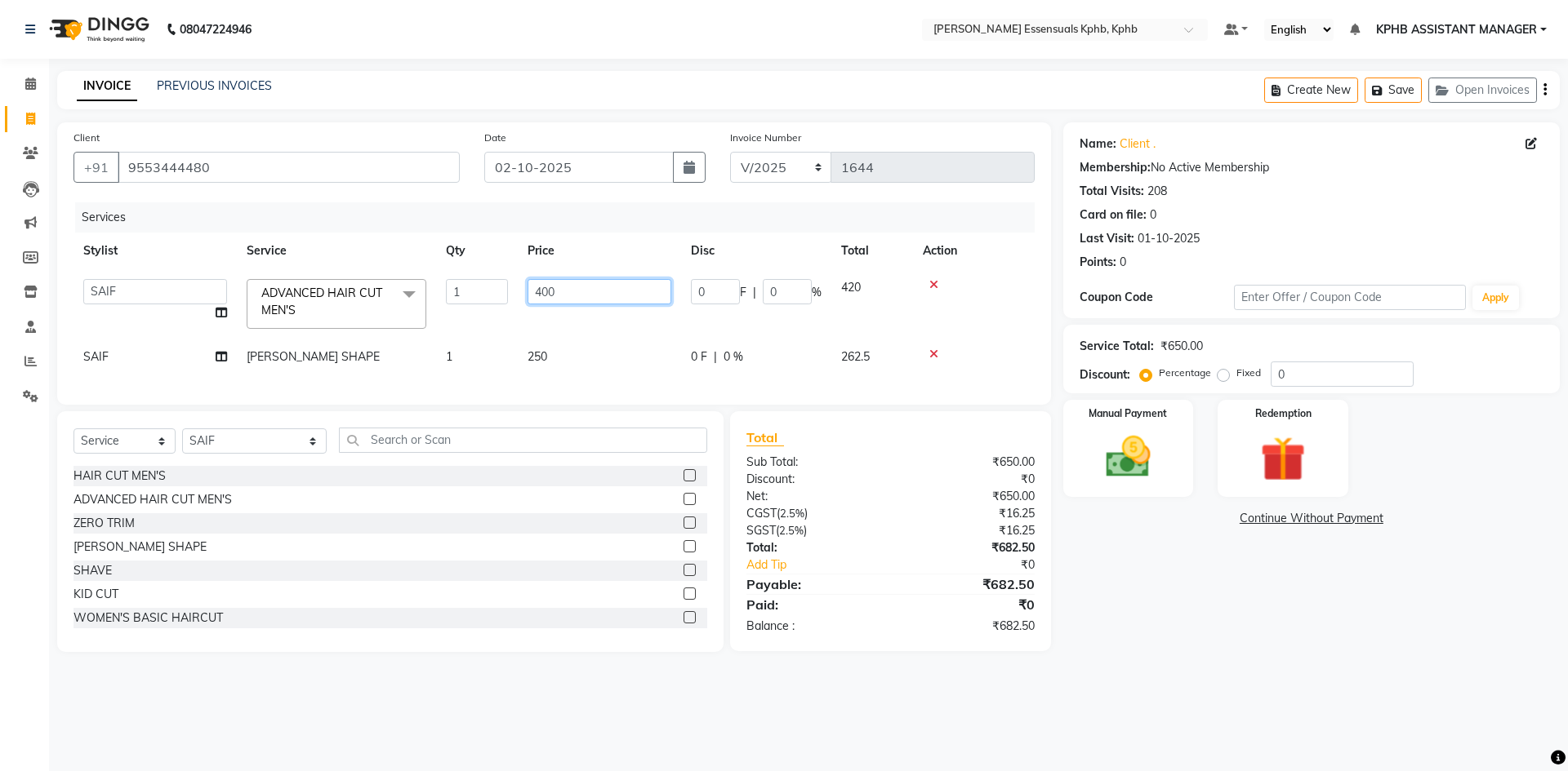
drag, startPoint x: 575, startPoint y: 291, endPoint x: 112, endPoint y: 327, distance: 464.4
click at [146, 308] on tr "ARSLAN DINESH GLORY KPHB ASSISTANT MANAGER KRISHNA VENI MANJULA NIKHITHA RADHA …" at bounding box center [554, 303] width 962 height 70
type input "450"
click at [914, 615] on div "Total Sub Total: ₹650.00 Discount: ₹0 Net: ₹650.00 CGST ( 2.5% ) ₹16.25 SGST ( …" at bounding box center [890, 531] width 289 height 207
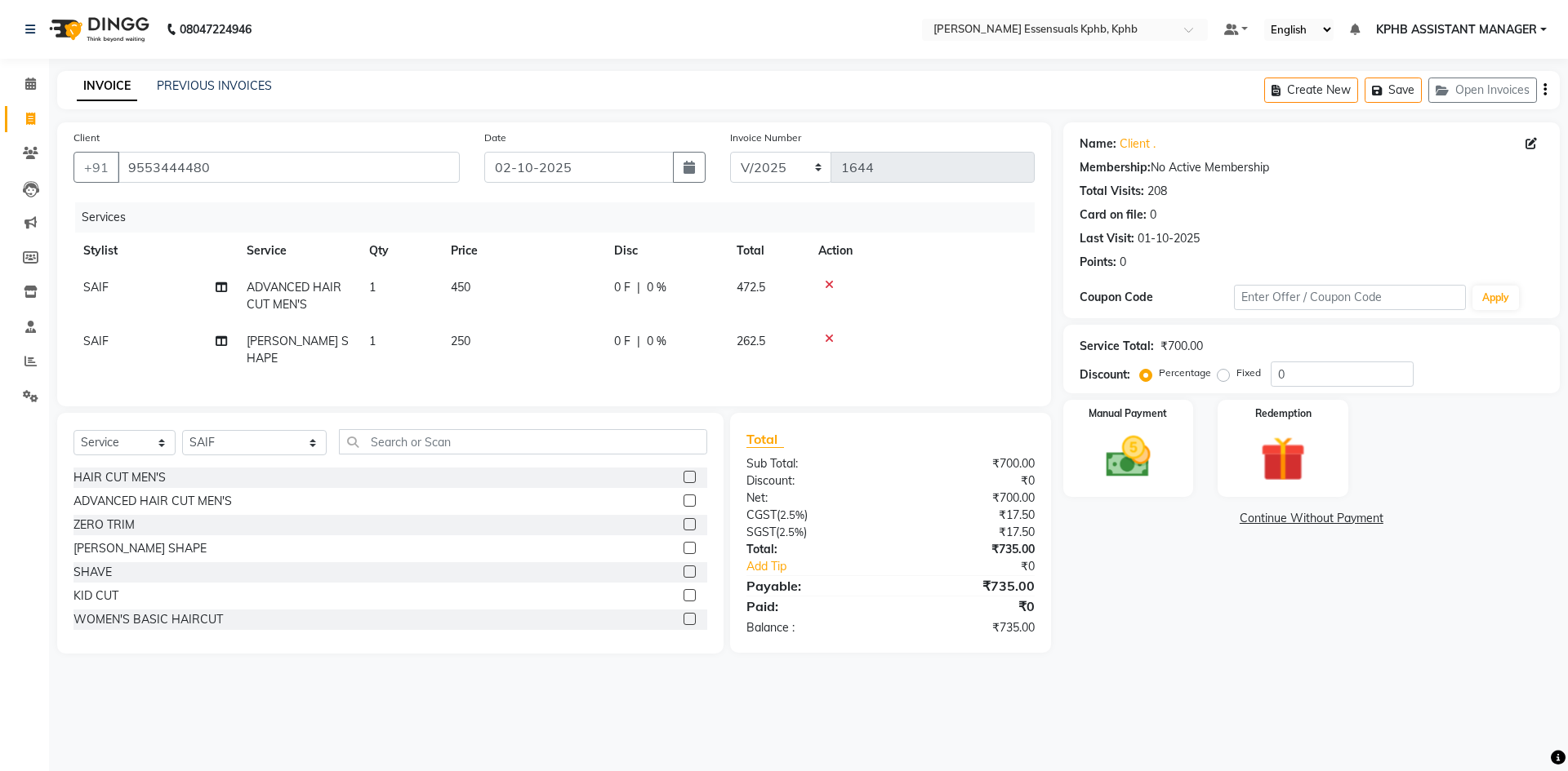
click at [471, 346] on span "250" at bounding box center [460, 341] width 19 height 15
select select "84873"
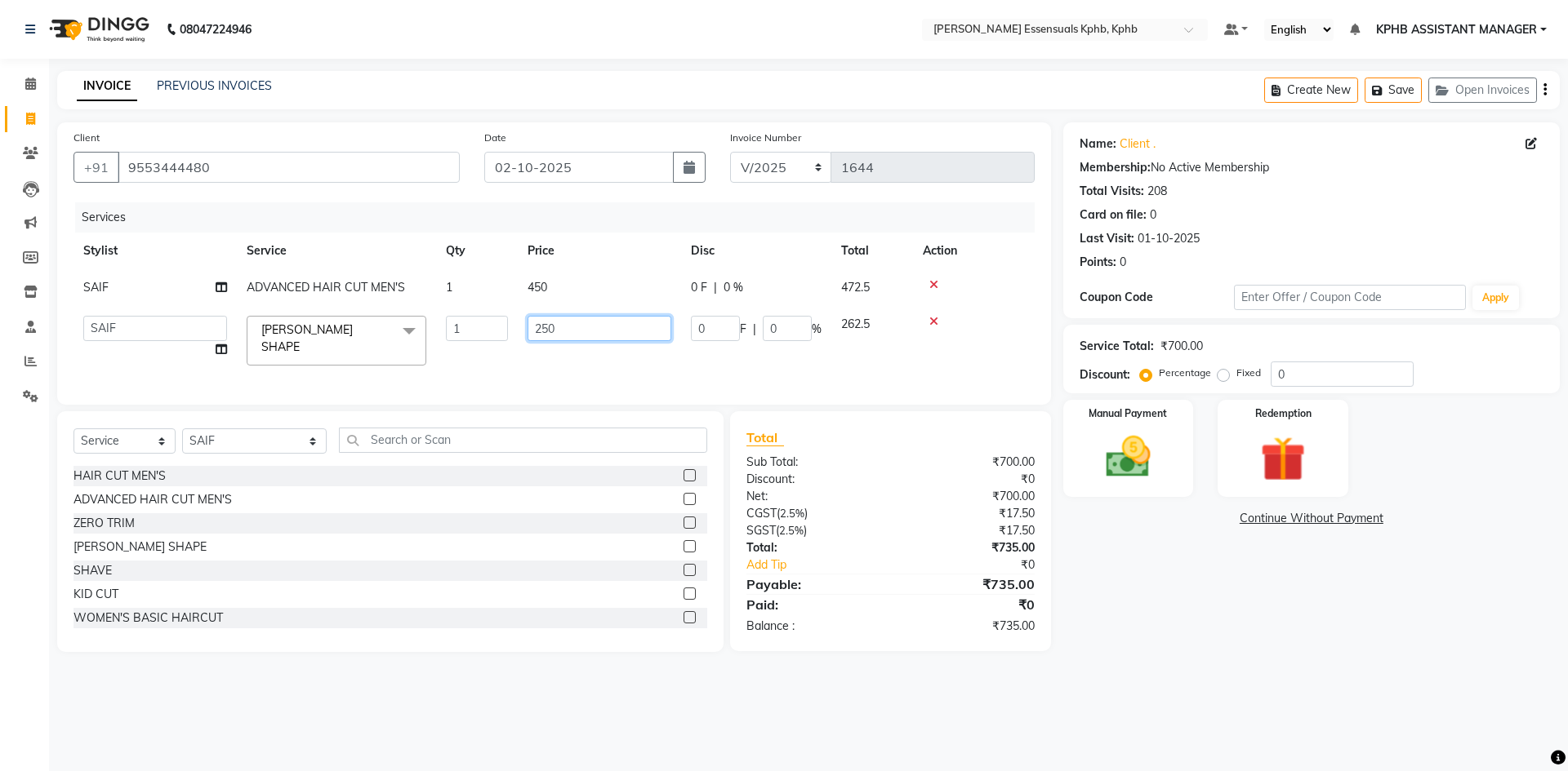
click at [567, 330] on input "250" at bounding box center [599, 328] width 144 height 25
type input "285"
click at [1038, 584] on div "₹735.00" at bounding box center [968, 584] width 156 height 19
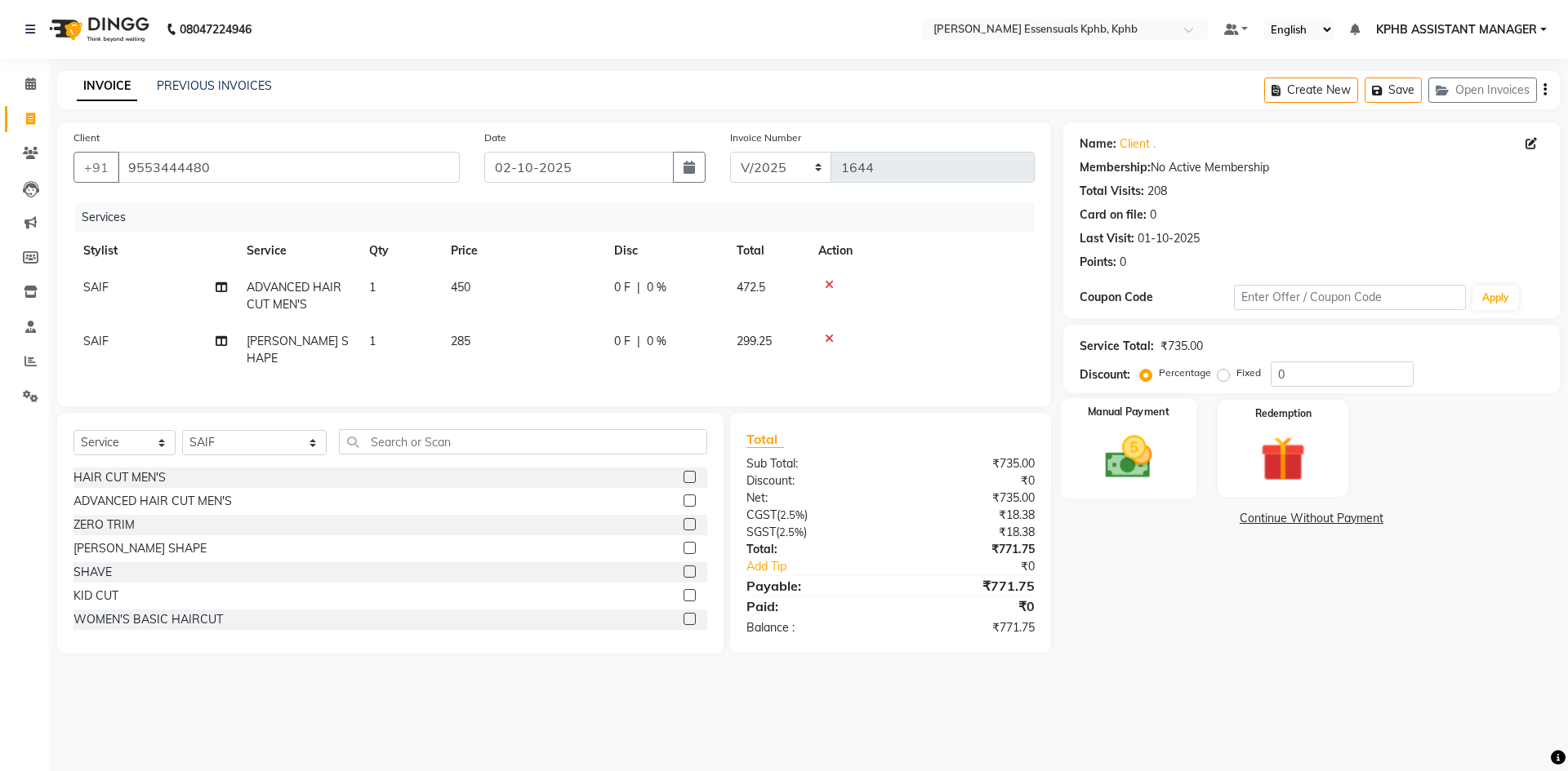
click at [1132, 445] on img at bounding box center [1129, 457] width 76 height 54
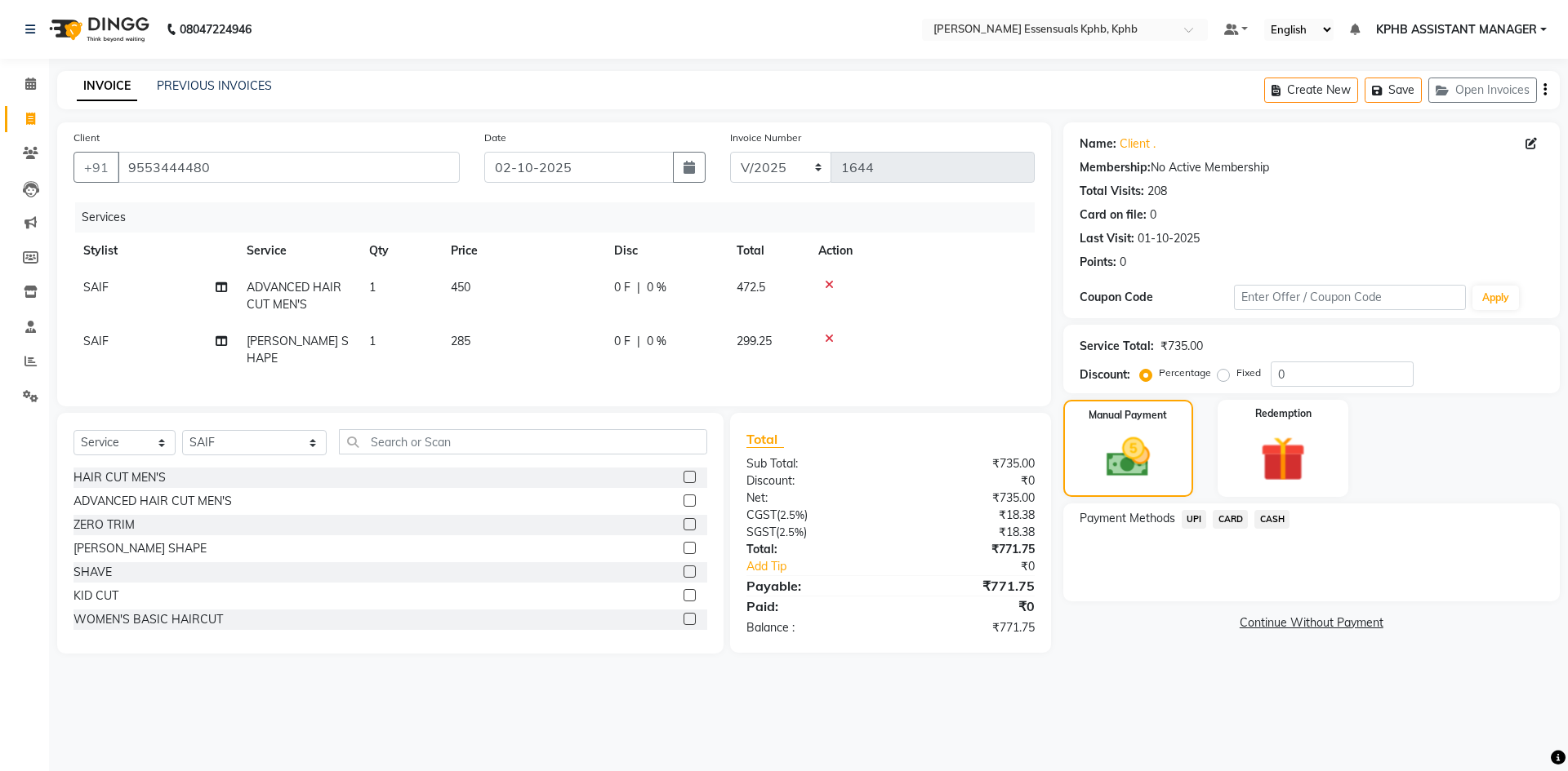
click at [1199, 520] on span "UPI" at bounding box center [1194, 520] width 25 height 19
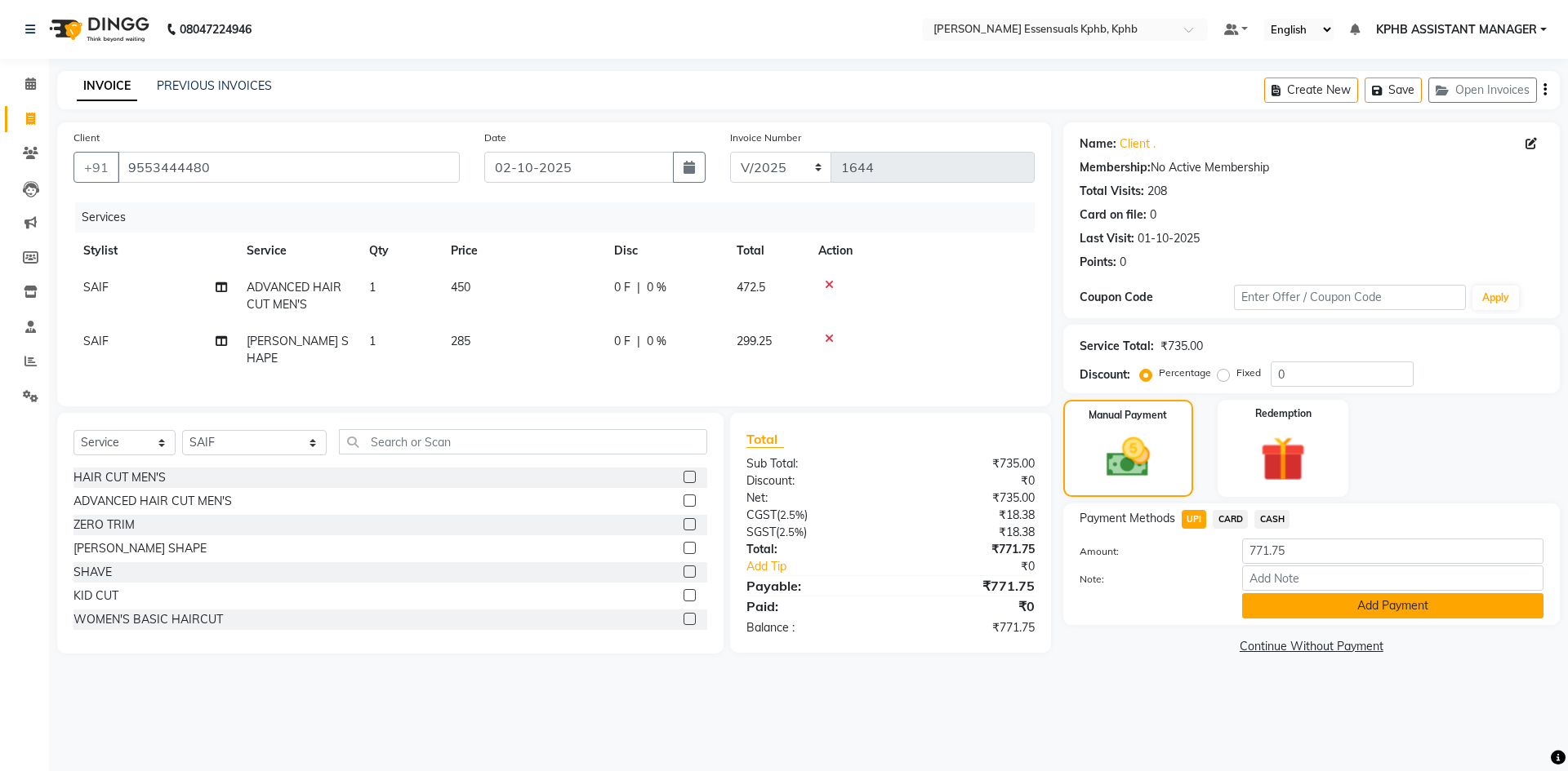
click at [1339, 610] on button "Add Payment" at bounding box center [1393, 606] width 302 height 25
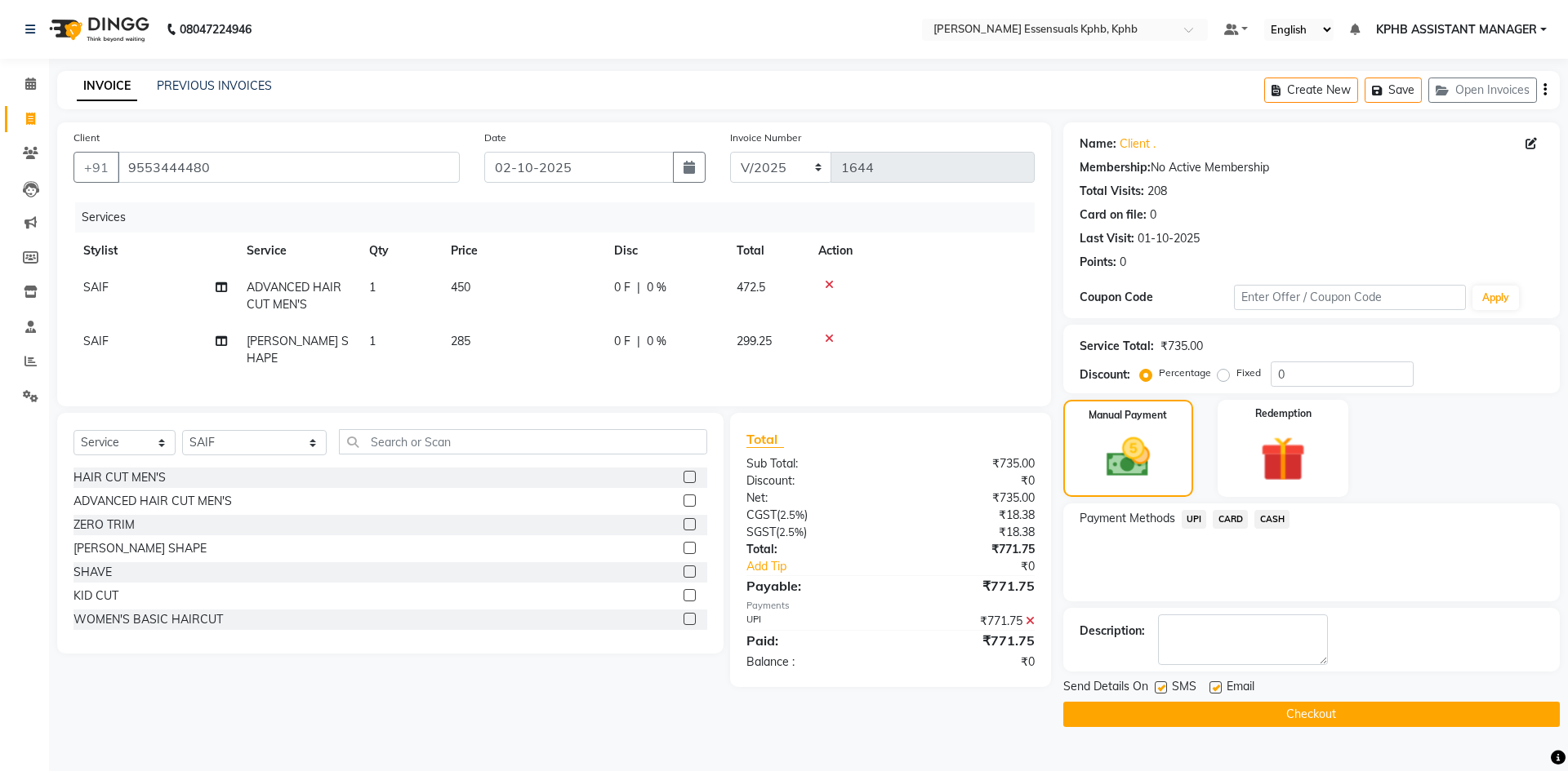
click at [1221, 726] on button "Checkout" at bounding box center [1312, 714] width 497 height 25
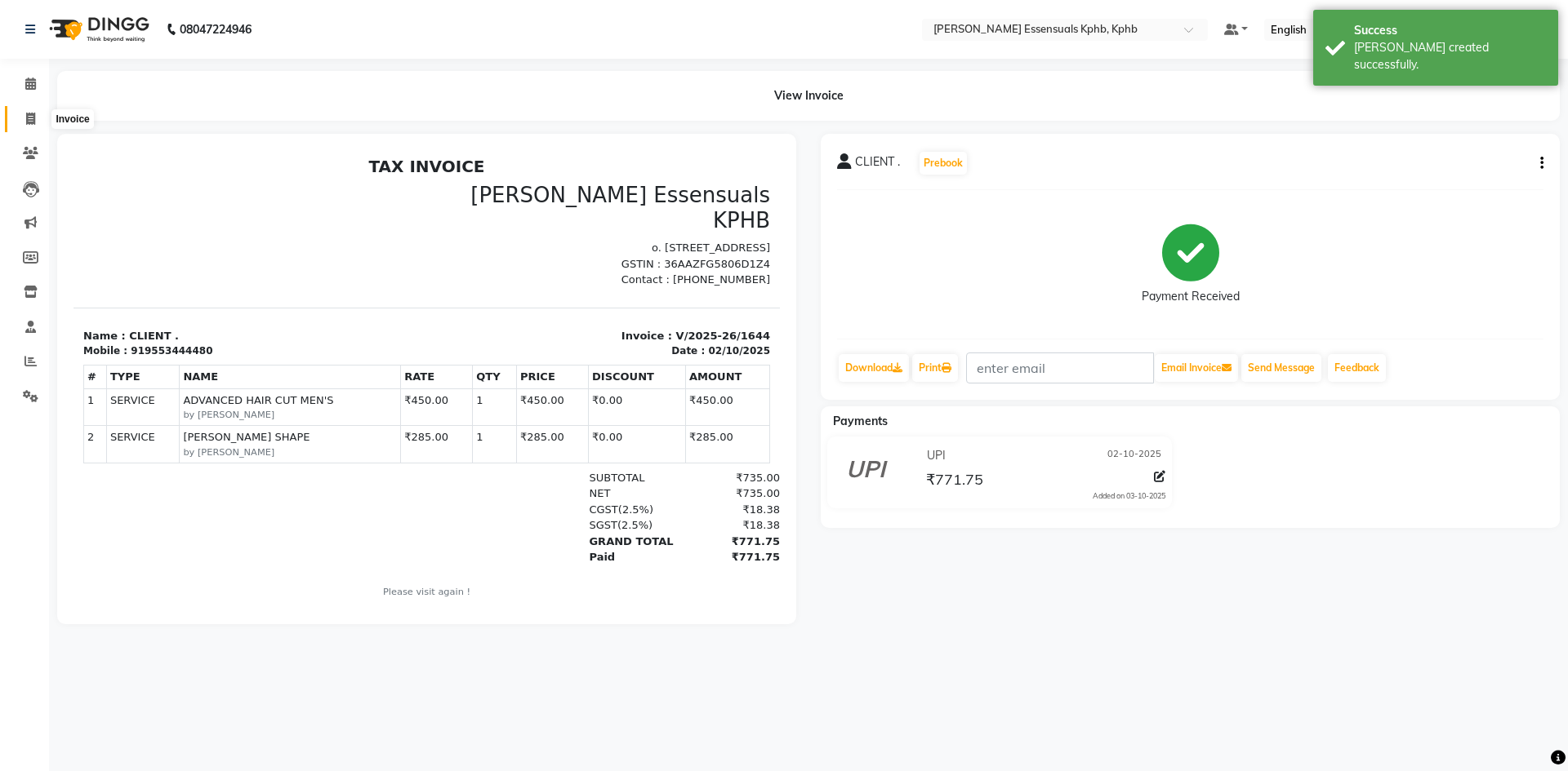
click at [35, 121] on icon at bounding box center [31, 118] width 9 height 12
select select "5938"
select select "service"
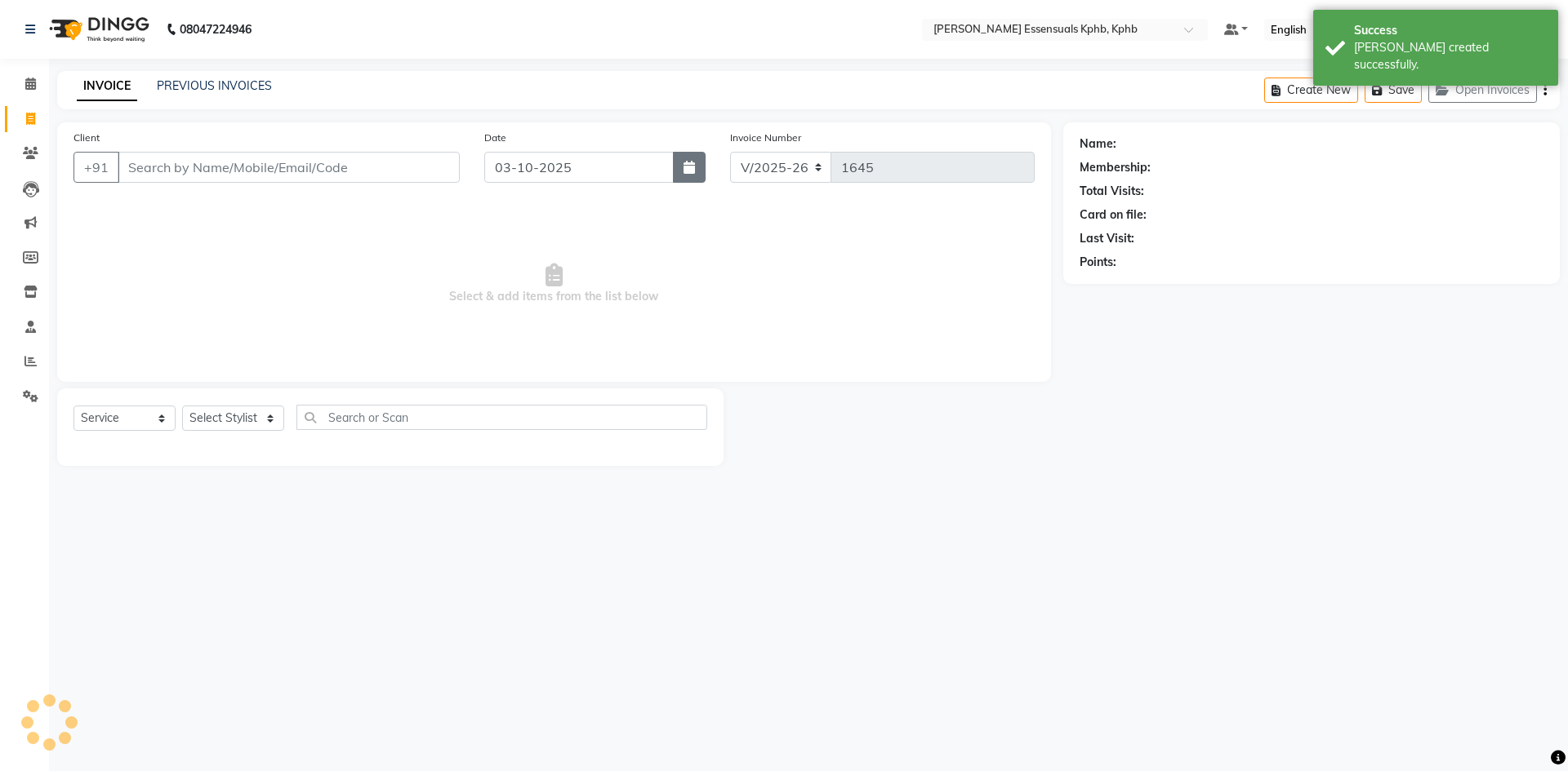
click at [688, 163] on icon "button" at bounding box center [689, 167] width 11 height 13
select select "10"
select select "2025"
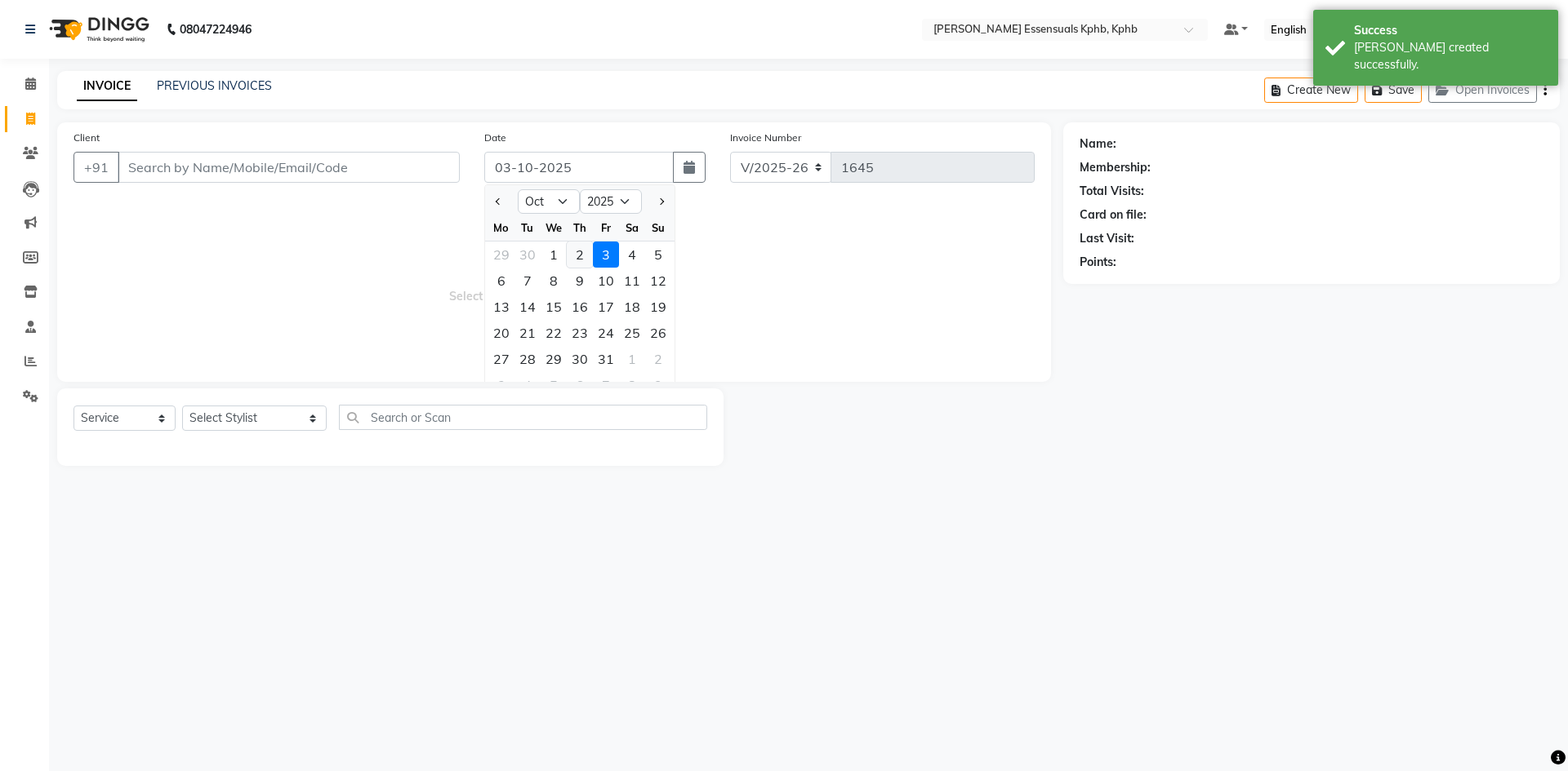
click at [582, 247] on div "2" at bounding box center [580, 254] width 26 height 26
type input "02-10-2025"
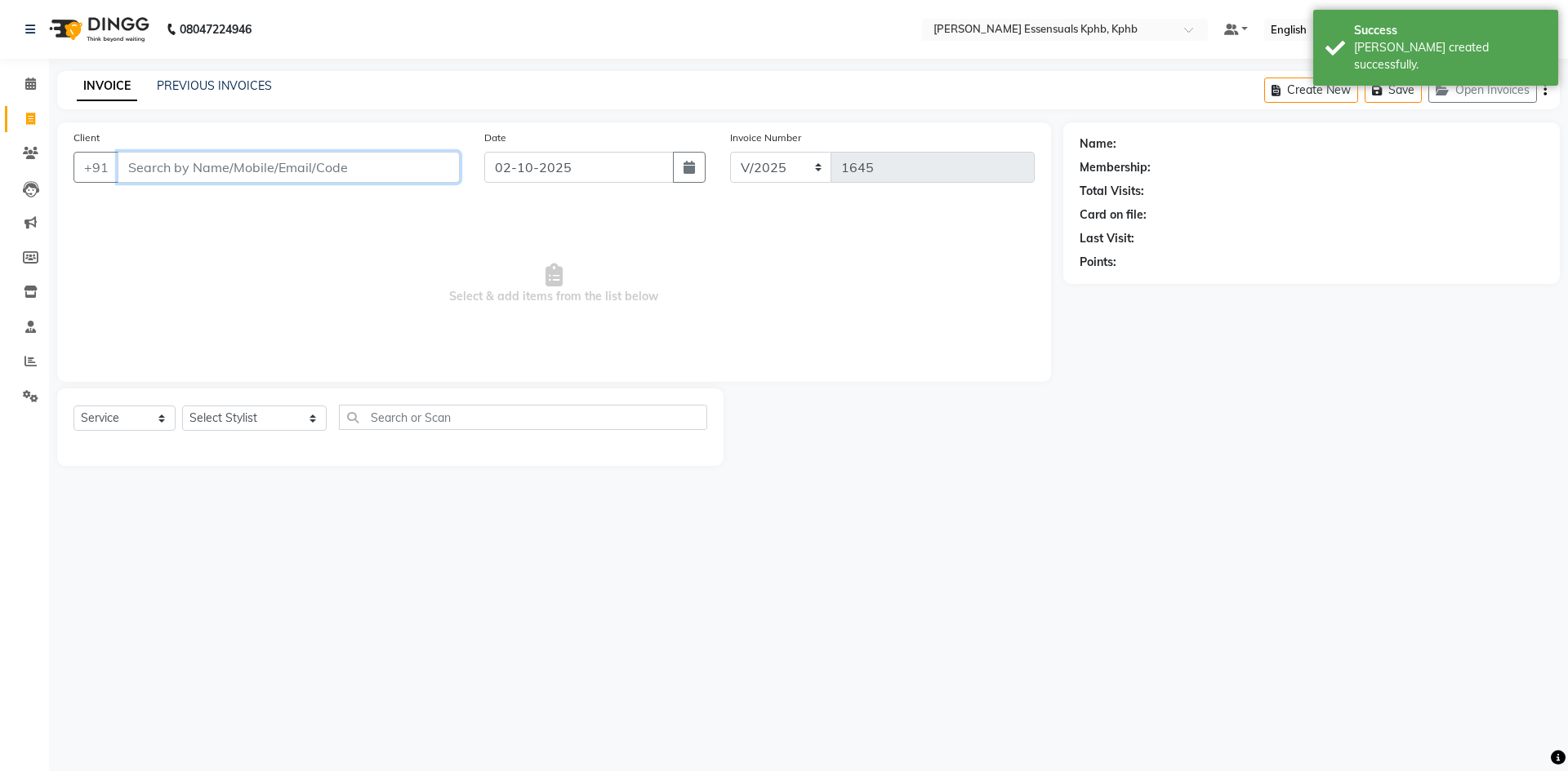
click at [203, 175] on input "Client" at bounding box center [289, 167] width 343 height 31
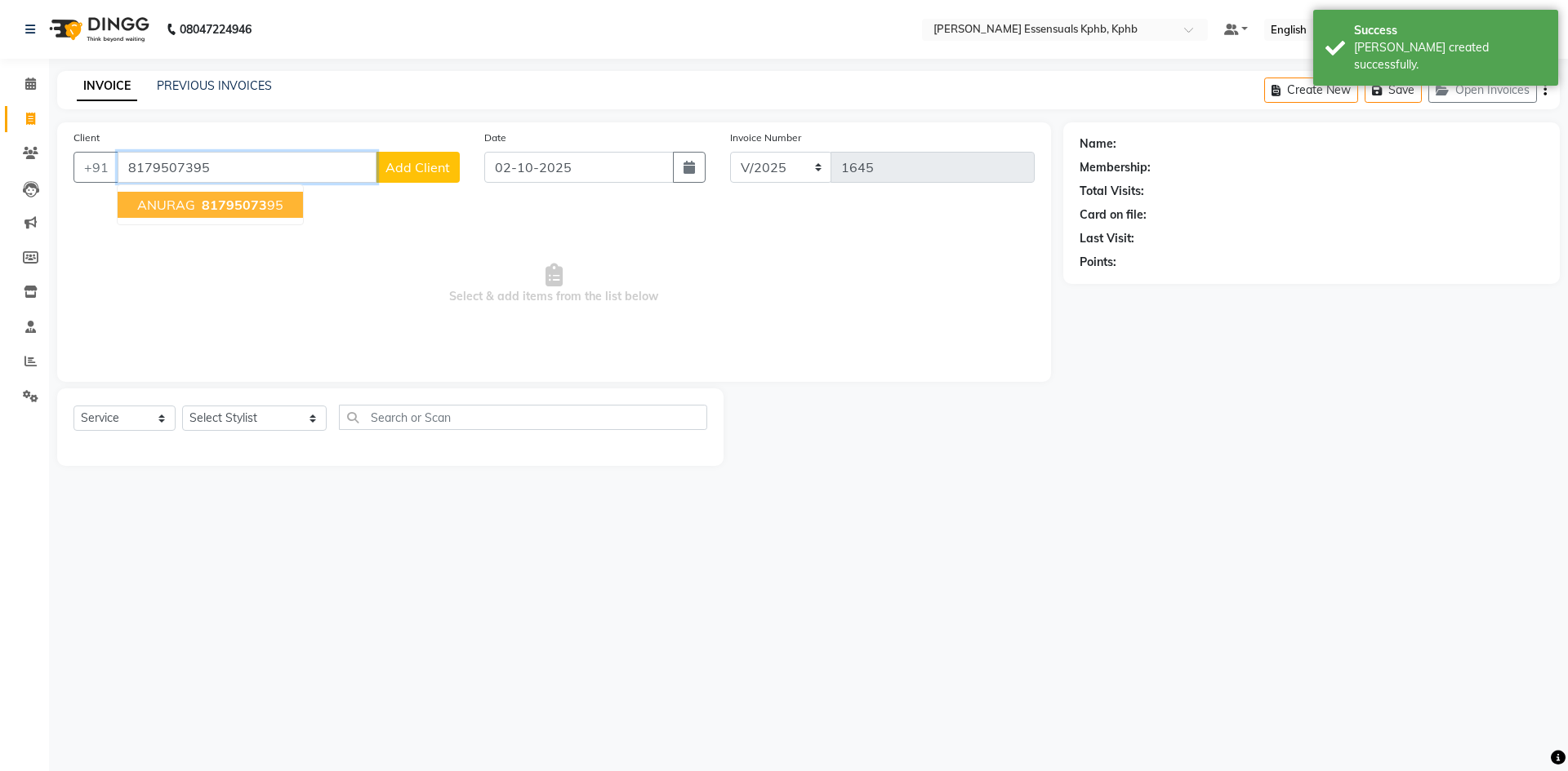
type input "8179507395"
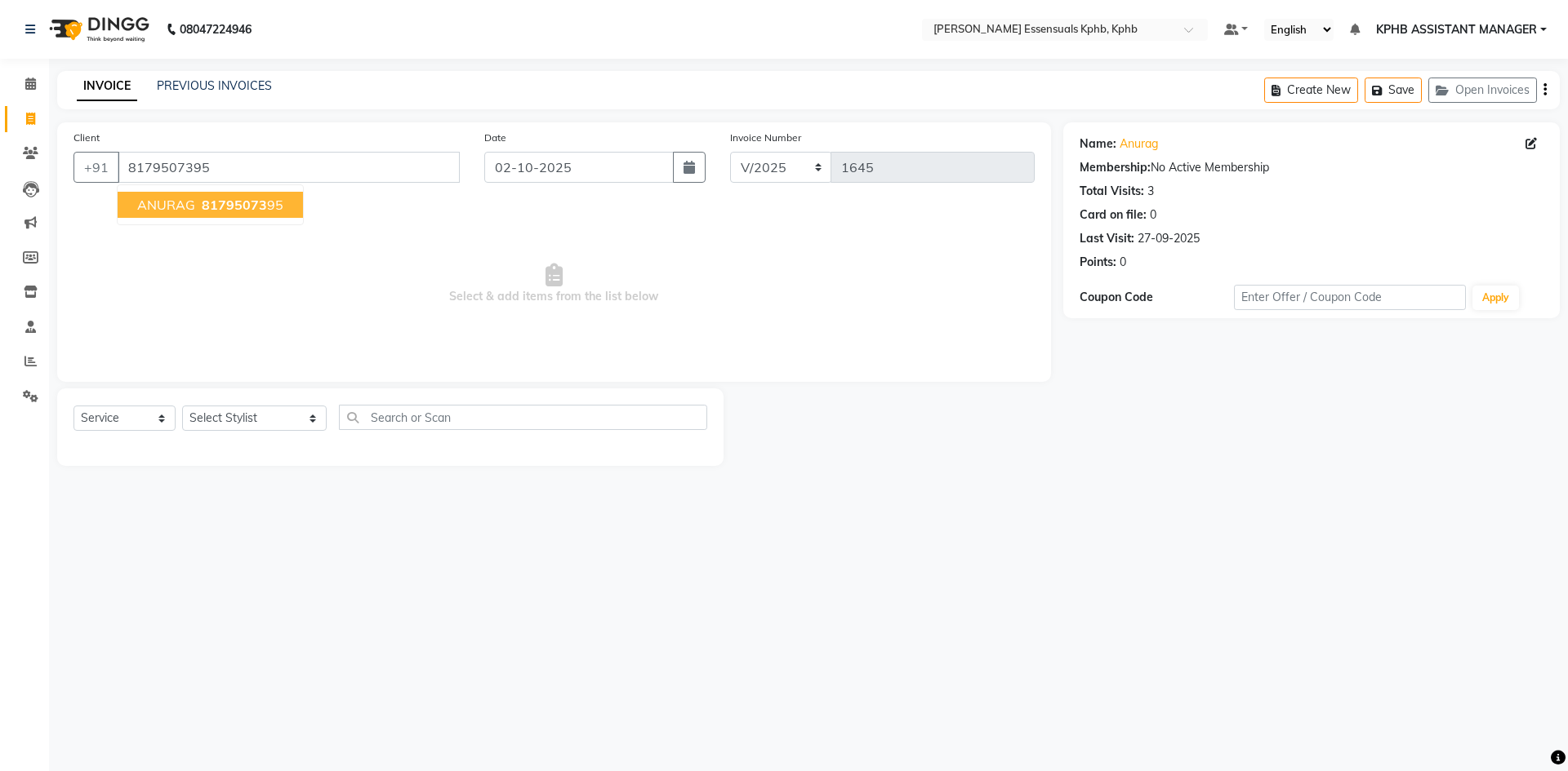
click at [266, 203] on ngb-highlight "81795073 95" at bounding box center [241, 205] width 85 height 17
click at [268, 417] on select "Select Stylist ARSLAN DINESH GLORY KPHB ASSISTANT MANAGER KRISHNA VENI MANJULA …" at bounding box center [254, 418] width 145 height 25
select select "84873"
click at [182, 405] on select "Select Stylist ARSLAN DINESH GLORY KPHB ASSISTANT MANAGER KRISHNA VENI MANJULA …" at bounding box center [254, 418] width 145 height 25
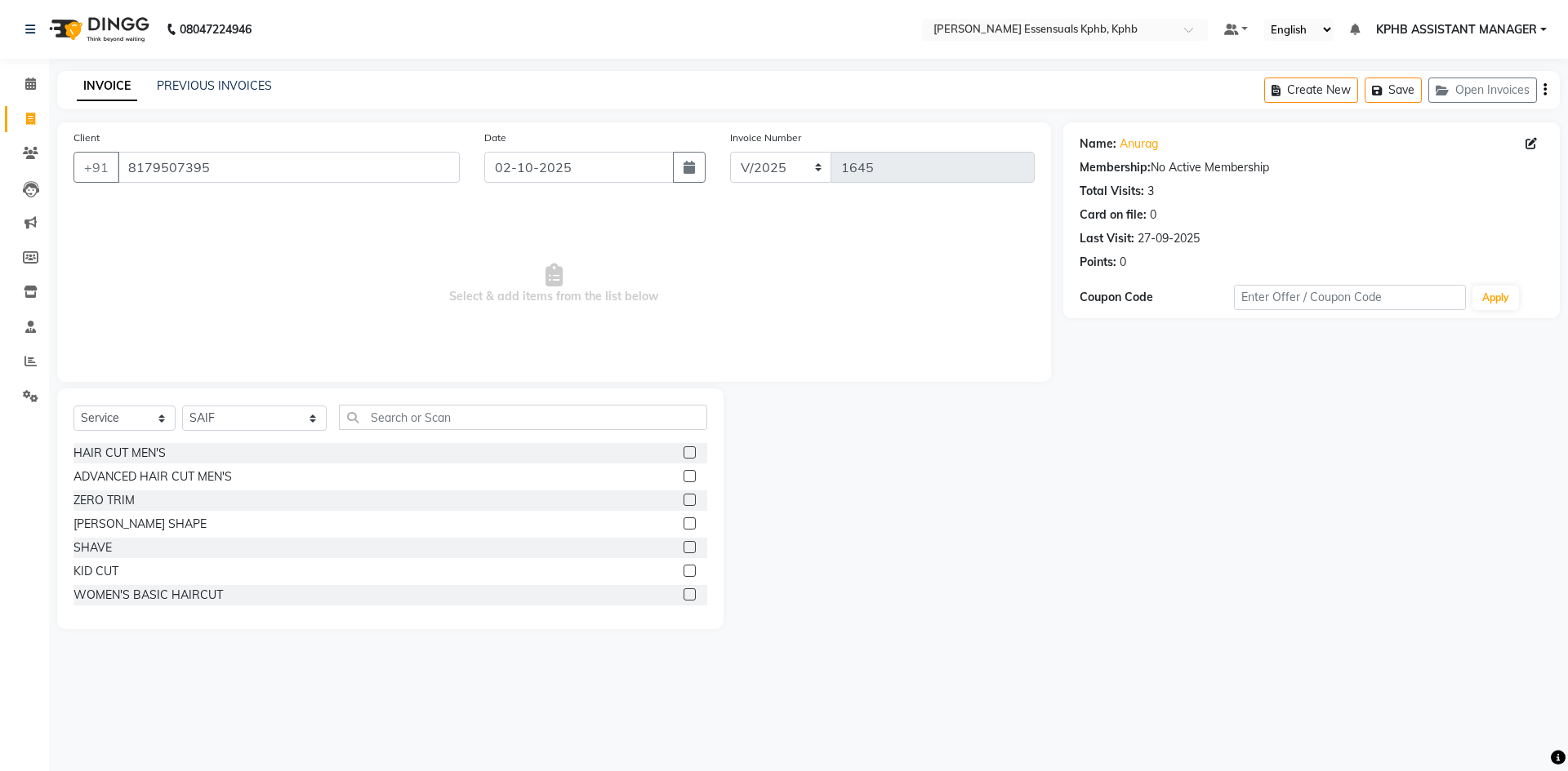
click at [683, 480] on label at bounding box center [689, 476] width 12 height 12
click at [683, 480] on input "checkbox" at bounding box center [688, 477] width 10 height 10
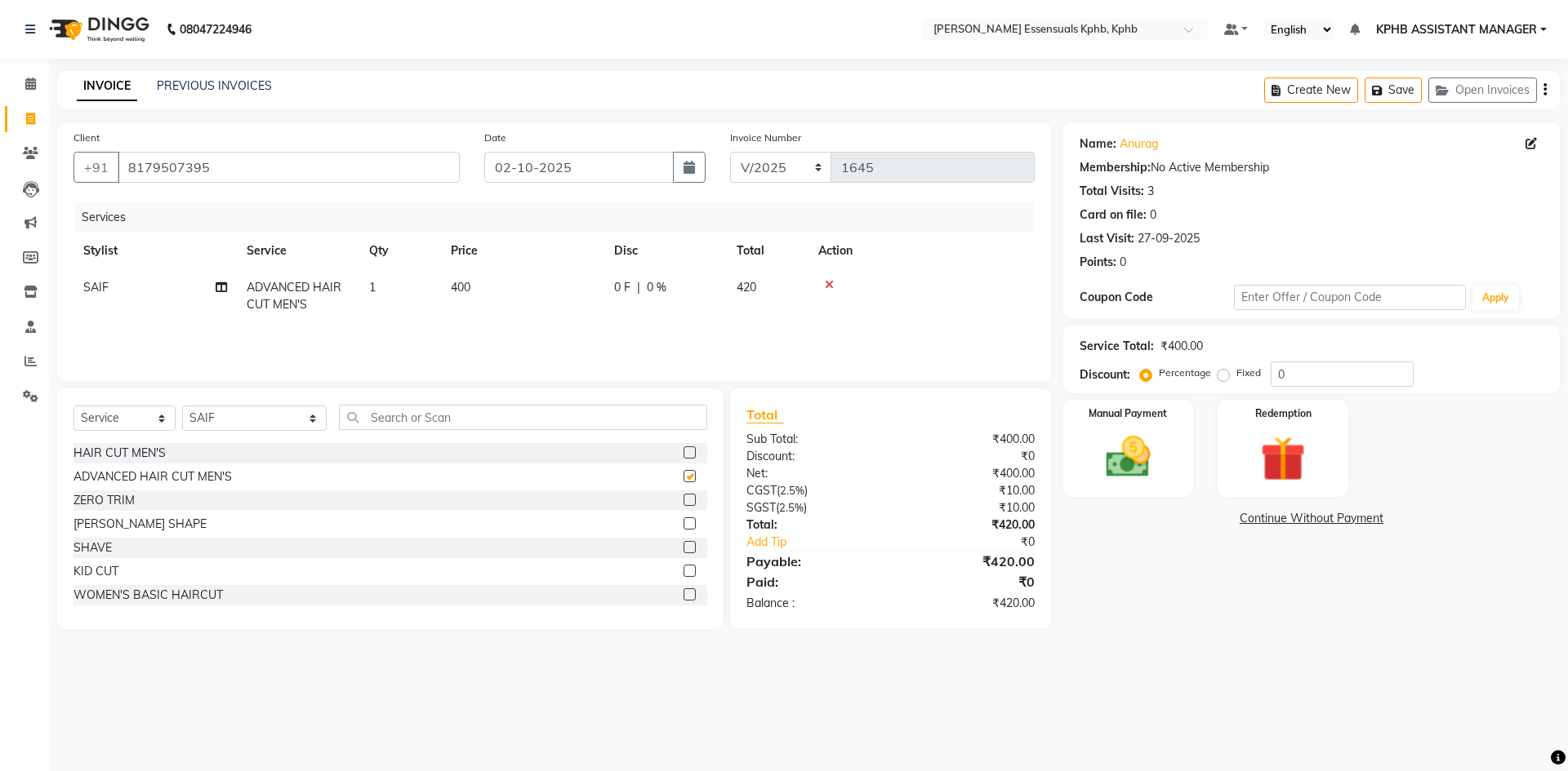
checkbox input "false"
click at [466, 291] on span "400" at bounding box center [460, 288] width 19 height 15
select select "84873"
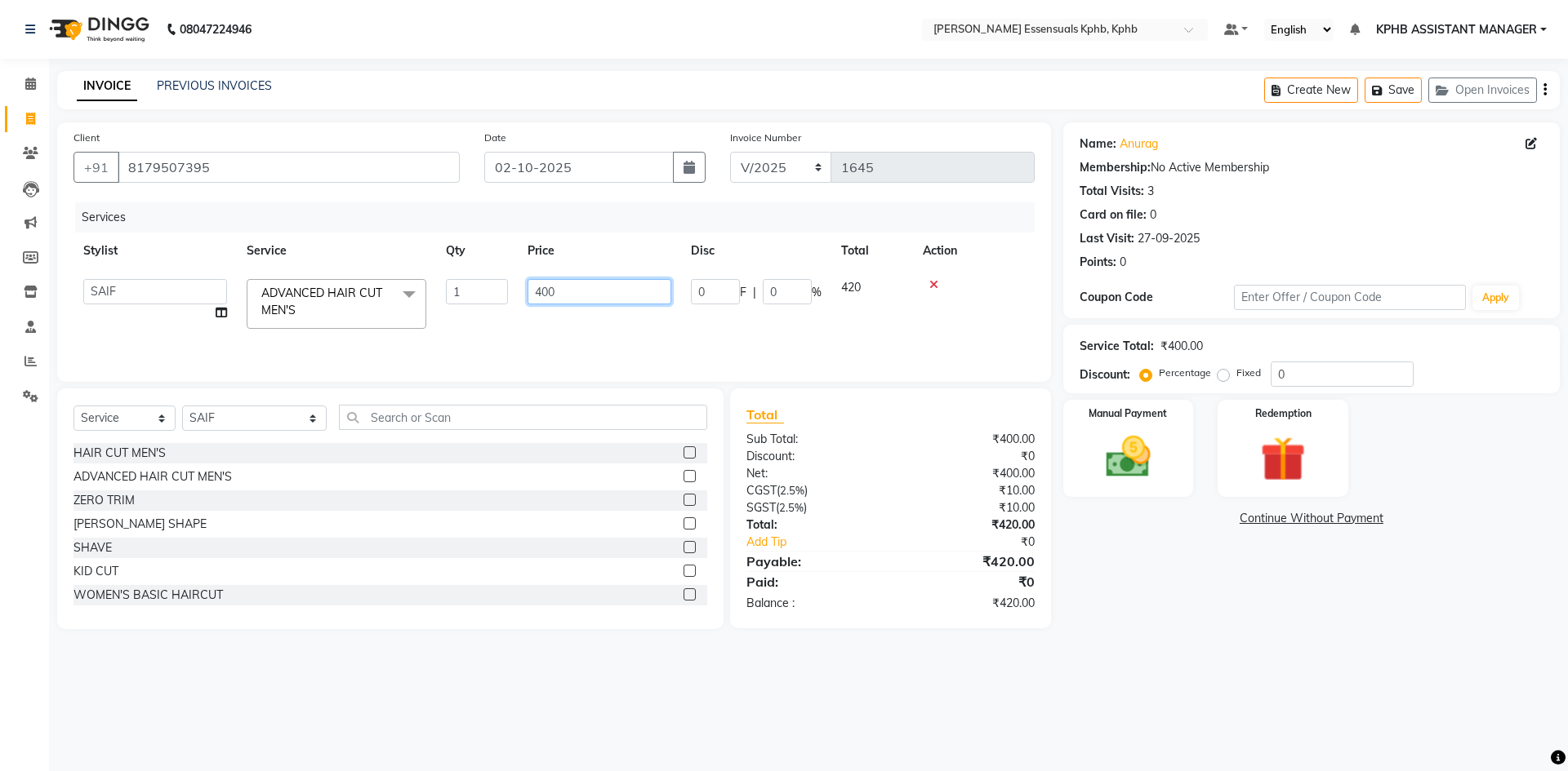
drag, startPoint x: 577, startPoint y: 290, endPoint x: 0, endPoint y: 323, distance: 577.9
click at [0, 319] on app-home "08047224946 Select Location × Toni&guy Essensuals Kphb, Kphb Default Panel My P…" at bounding box center [784, 327] width 1568 height 654
type input "450"
click at [966, 554] on div "₹420.00" at bounding box center [968, 561] width 156 height 19
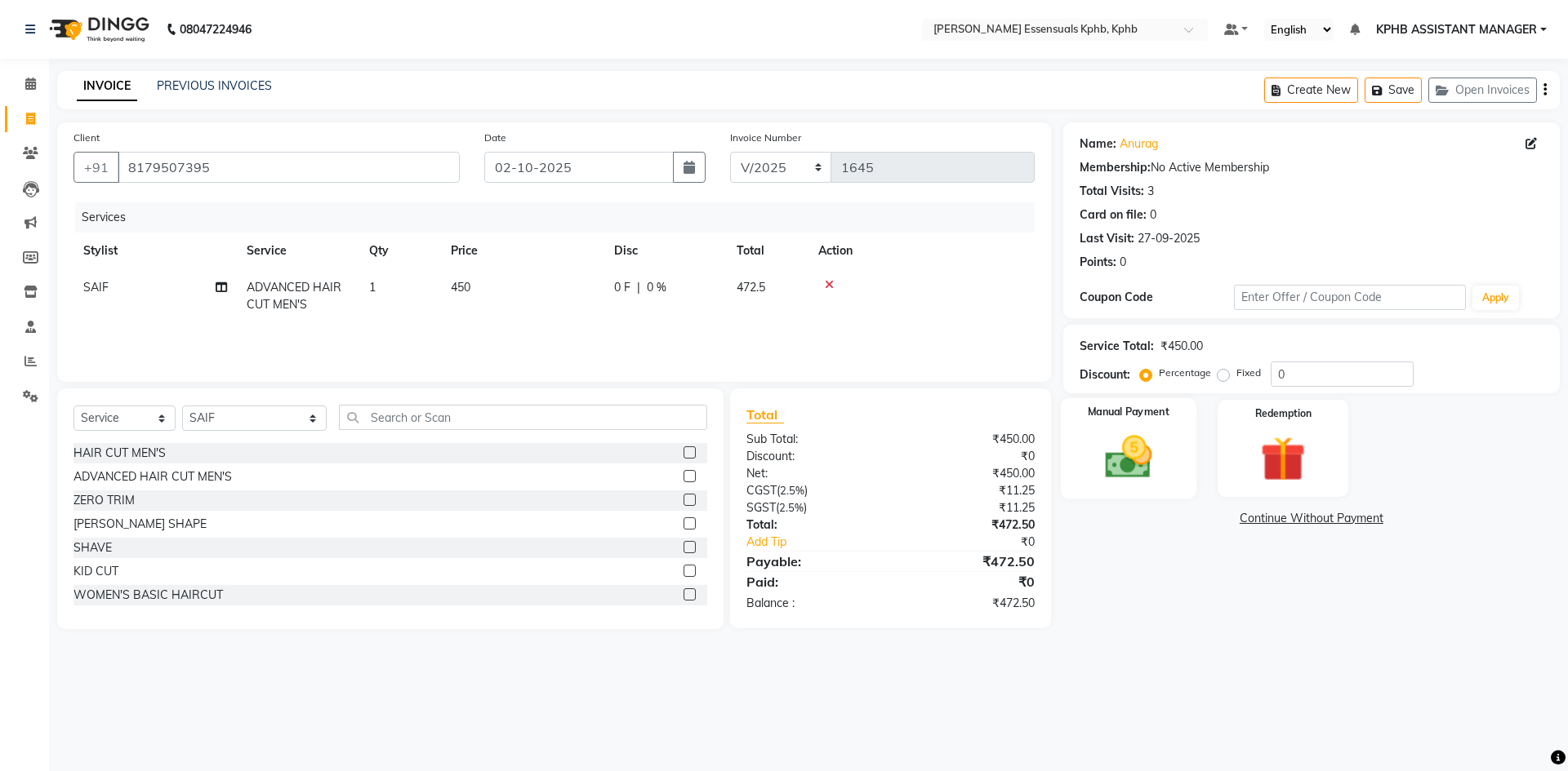
drag, startPoint x: 1125, startPoint y: 454, endPoint x: 1132, endPoint y: 479, distance: 26.0
click at [1125, 455] on img at bounding box center [1129, 457] width 76 height 54
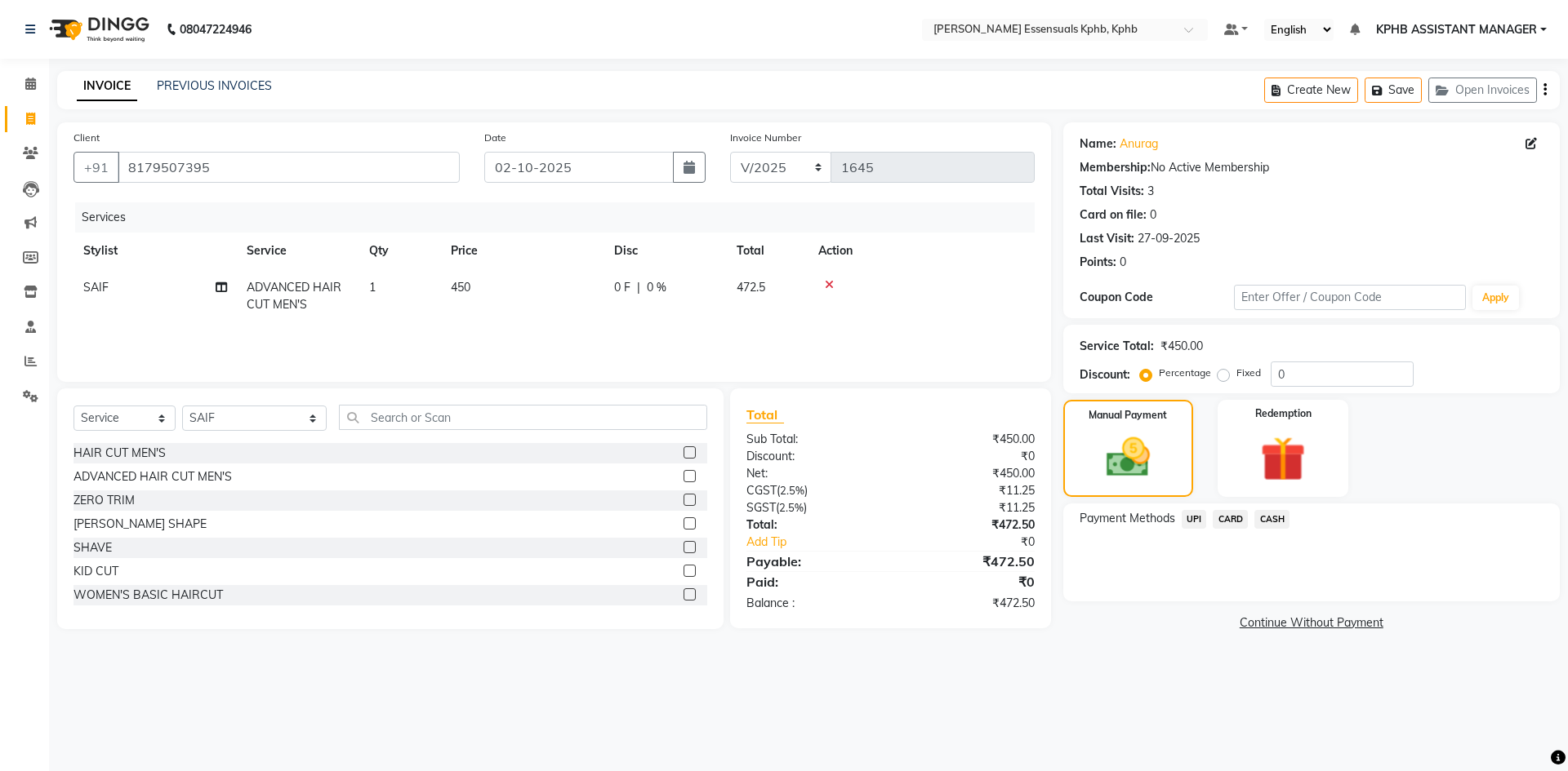
click at [1206, 517] on span "UPI" at bounding box center [1194, 520] width 25 height 19
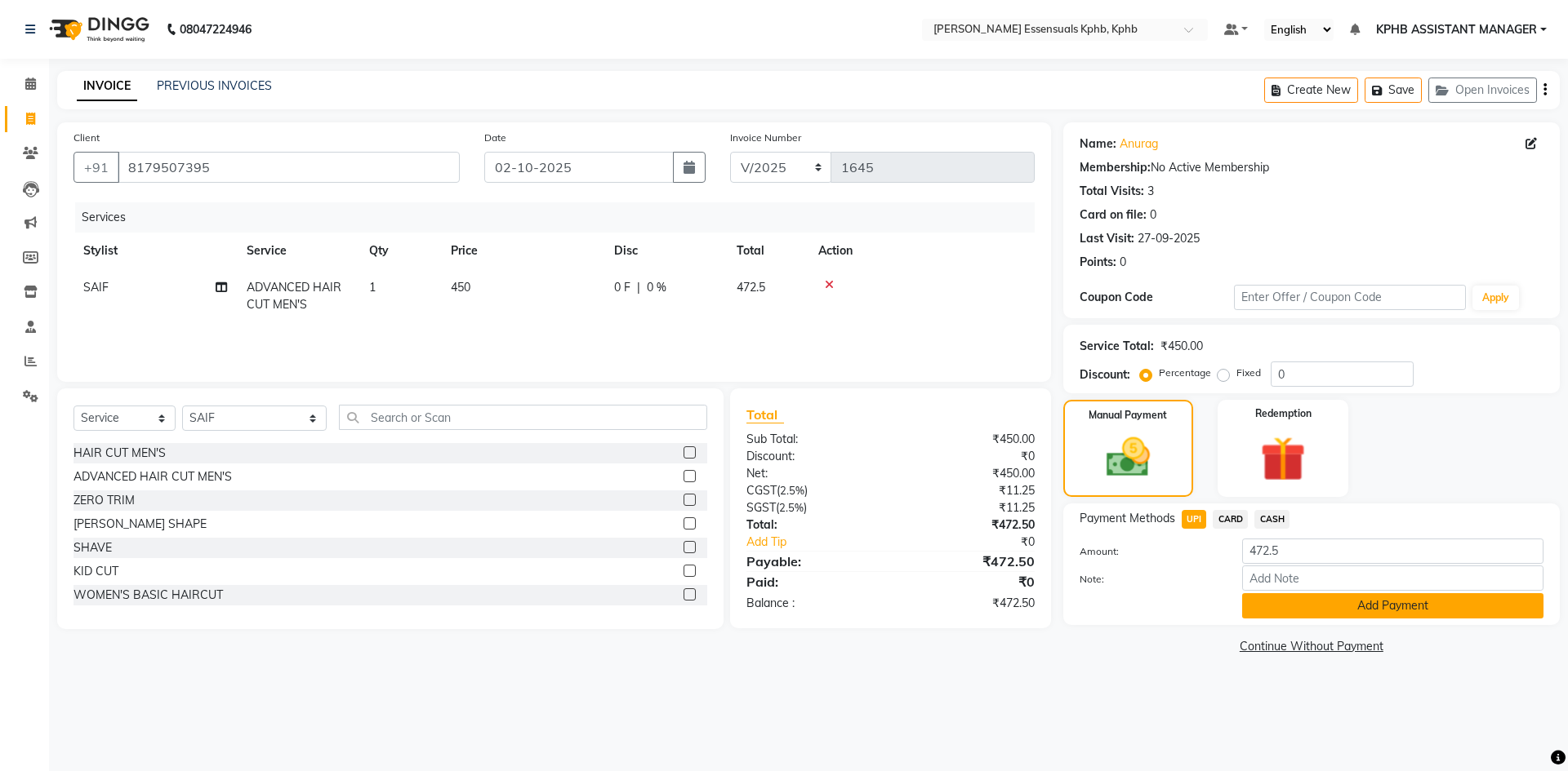
click at [1351, 609] on button "Add Payment" at bounding box center [1393, 606] width 302 height 25
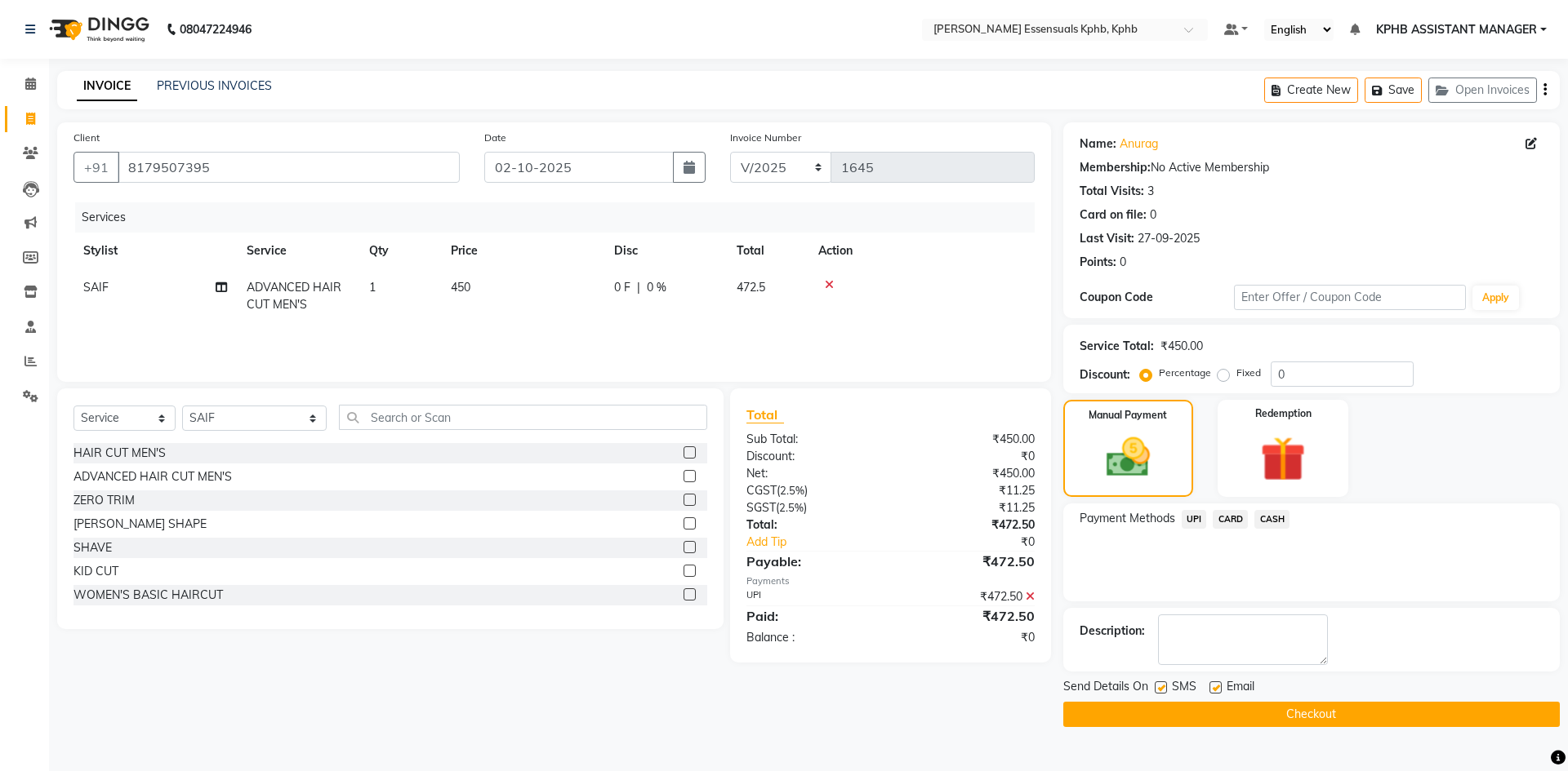
click at [1251, 721] on button "Checkout" at bounding box center [1312, 714] width 497 height 25
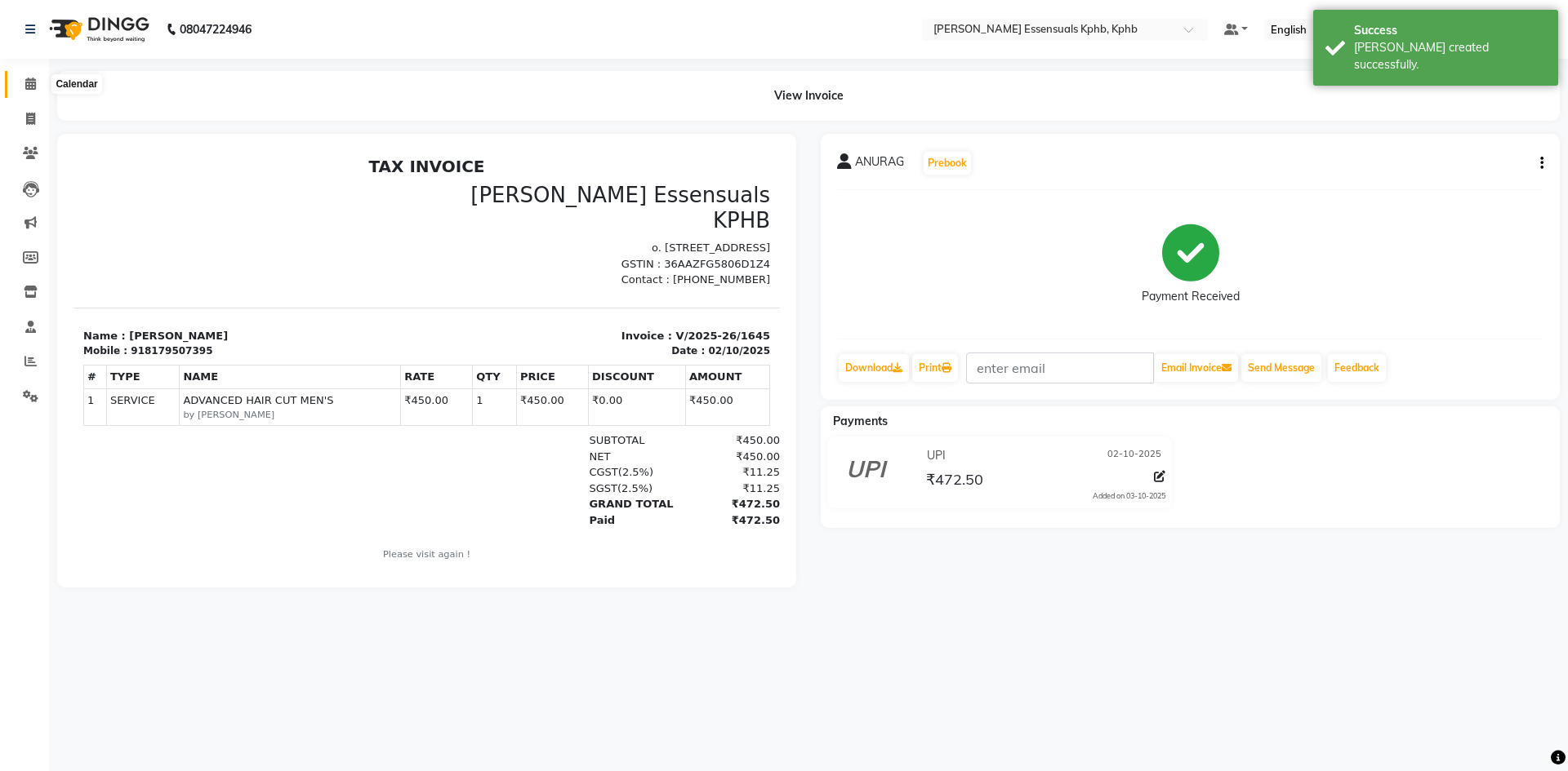
click at [27, 81] on icon at bounding box center [30, 84] width 10 height 12
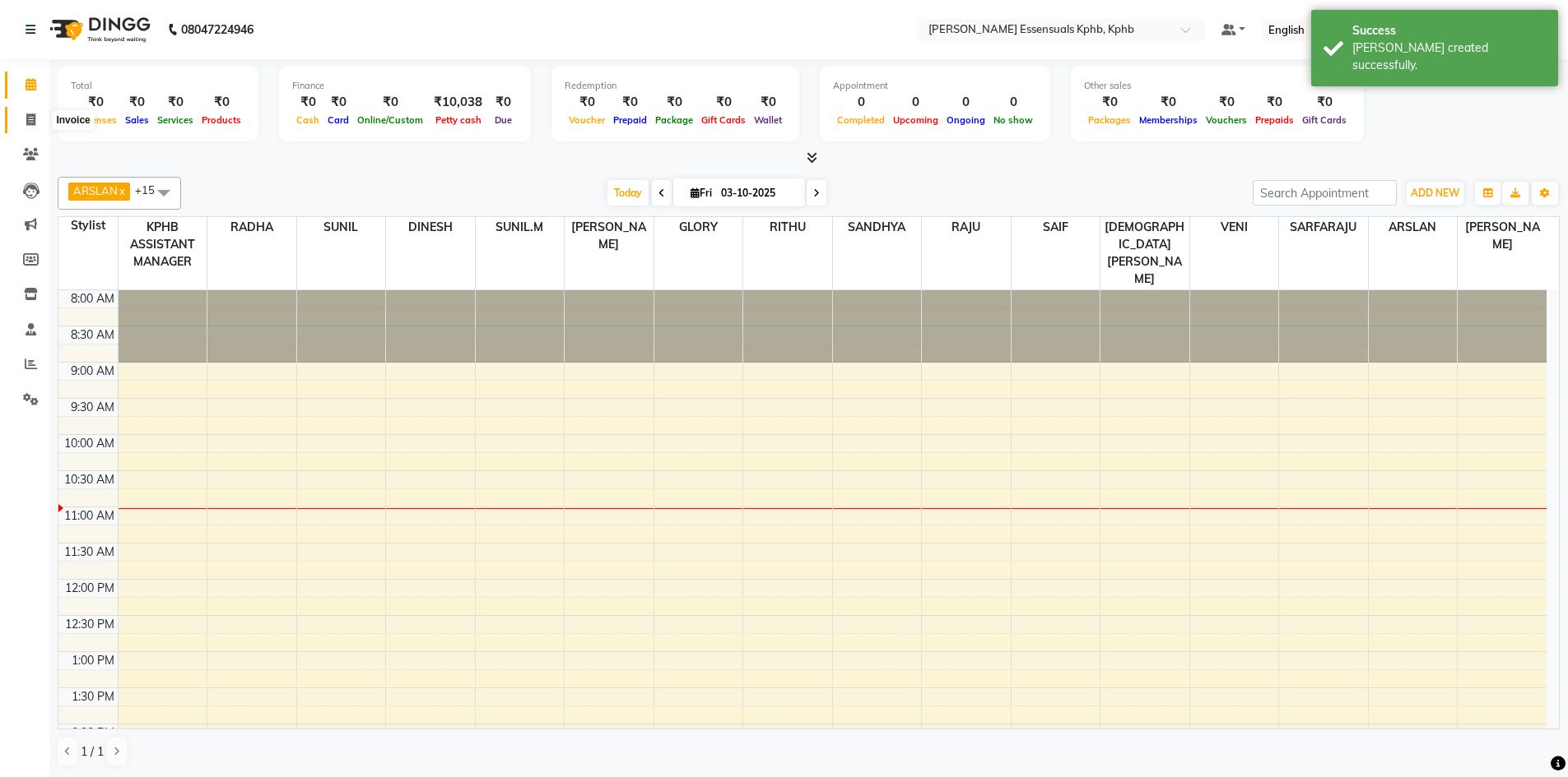
click at [24, 126] on span at bounding box center [31, 121] width 29 height 19
select select "5938"
select select "service"
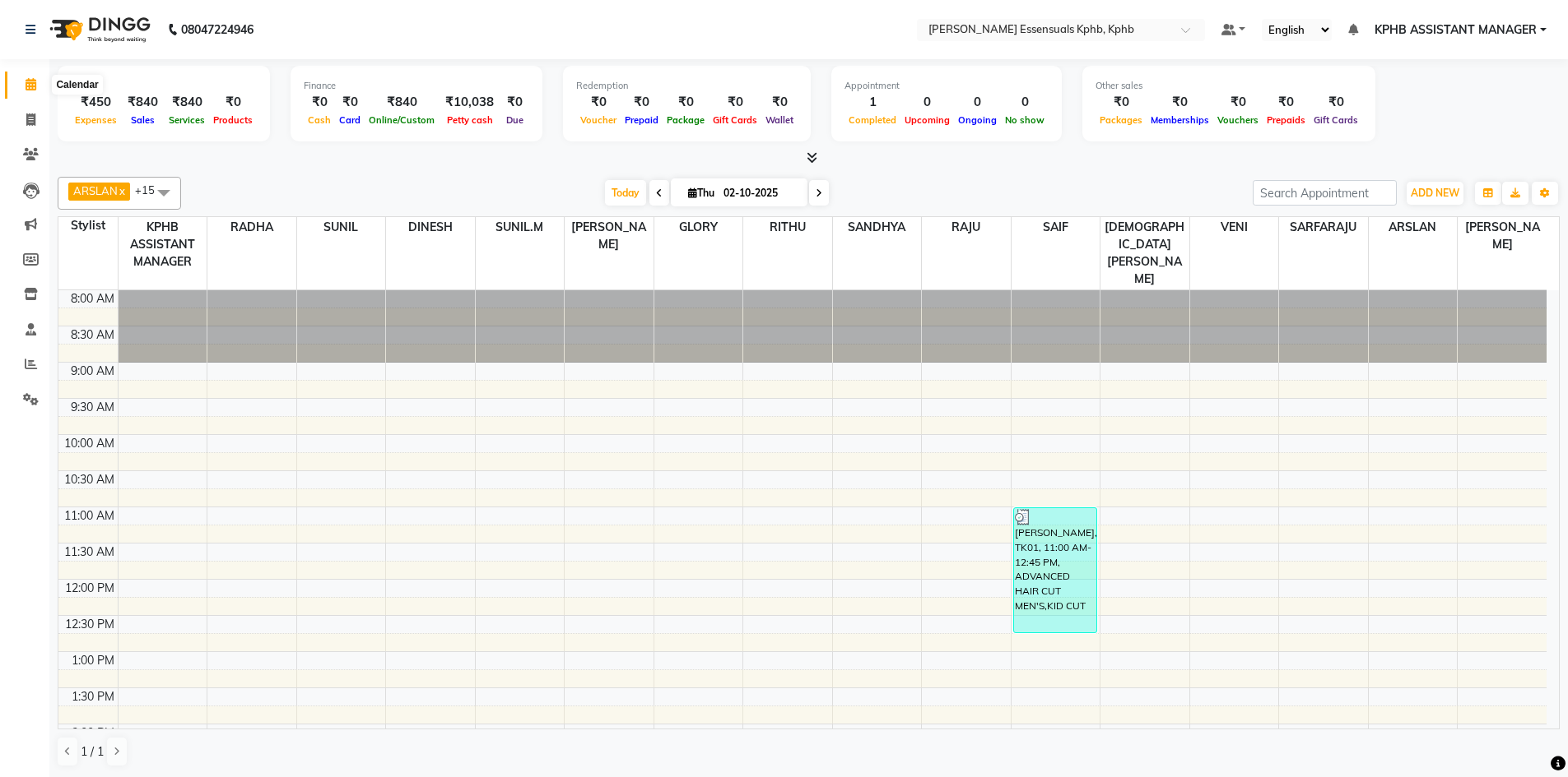
click at [22, 86] on span at bounding box center [31, 85] width 29 height 19
click at [808, 161] on icon at bounding box center [811, 157] width 10 height 12
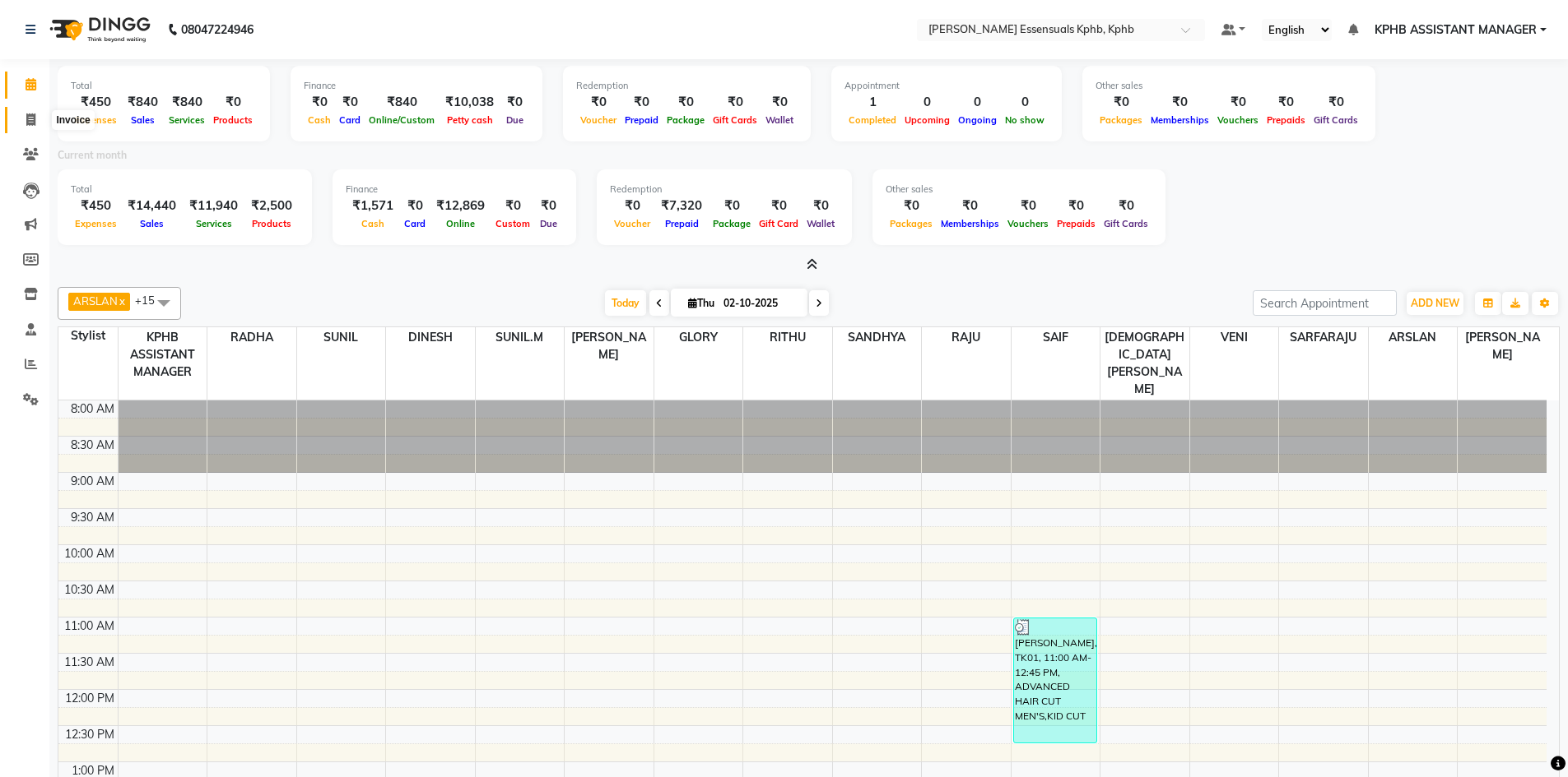
click at [33, 111] on span at bounding box center [31, 121] width 29 height 19
select select "service"
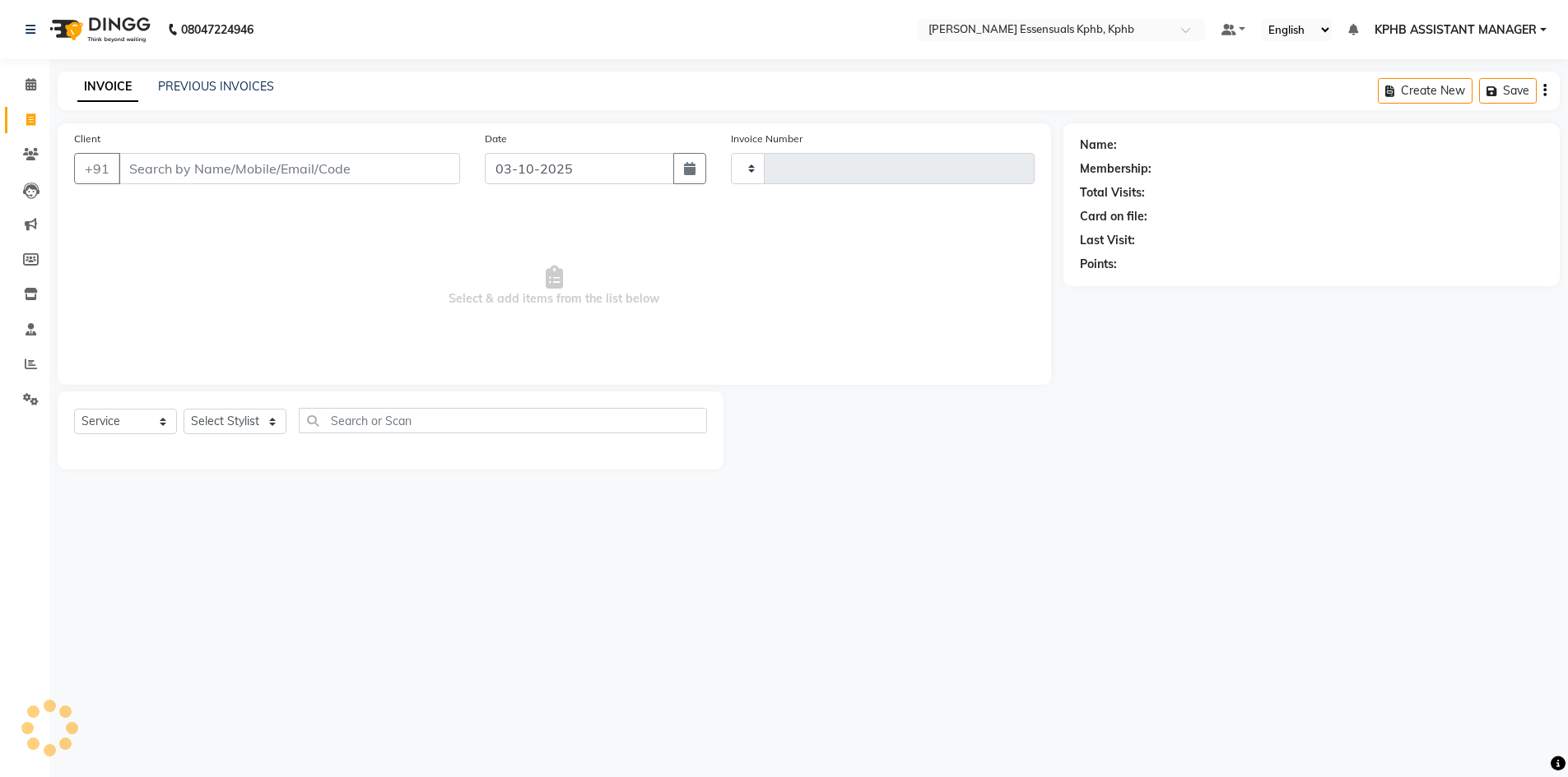
type input "1646"
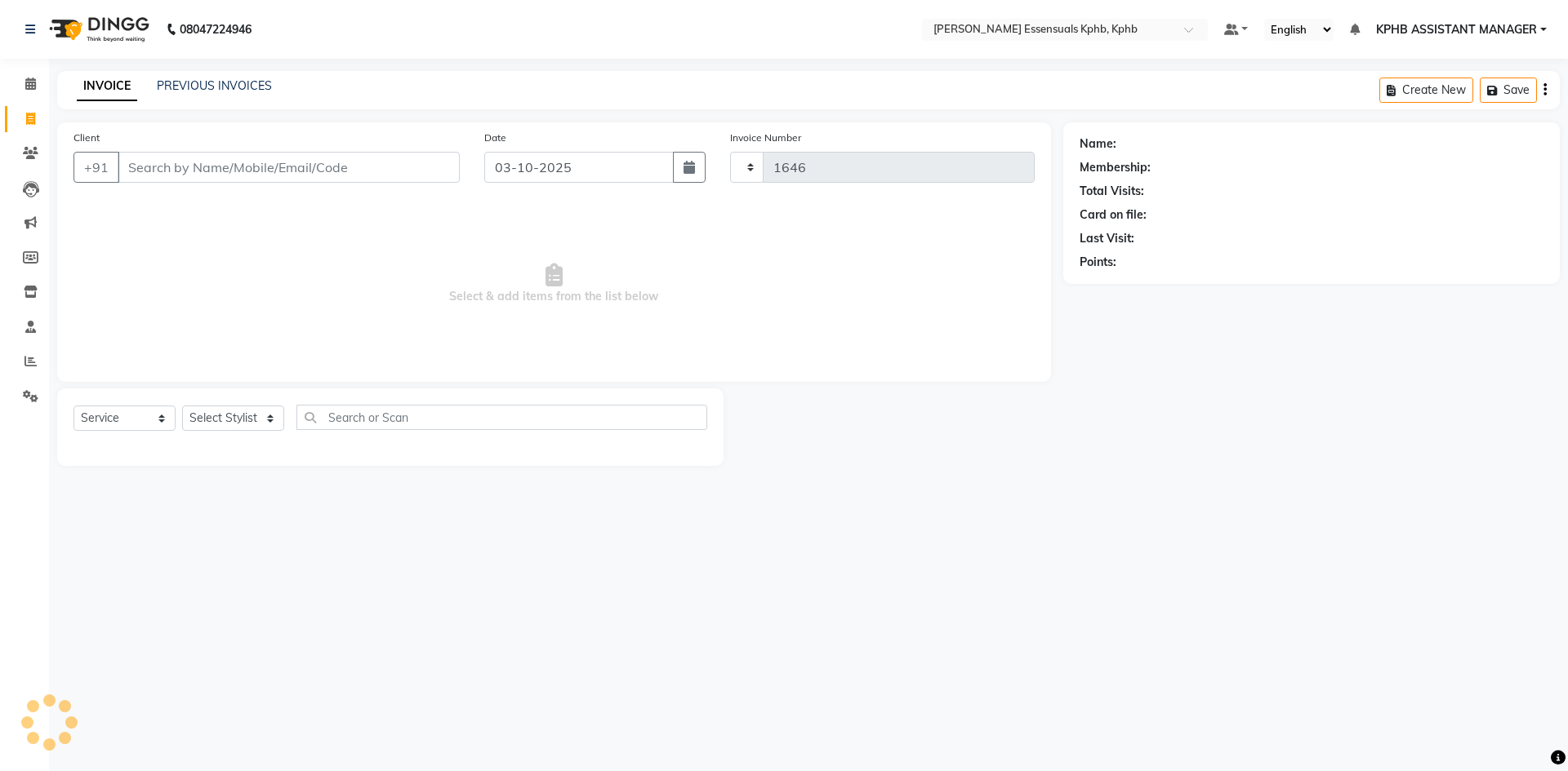
select select "5938"
click at [27, 85] on icon at bounding box center [30, 84] width 10 height 12
